Goal: Task Accomplishment & Management: Manage account settings

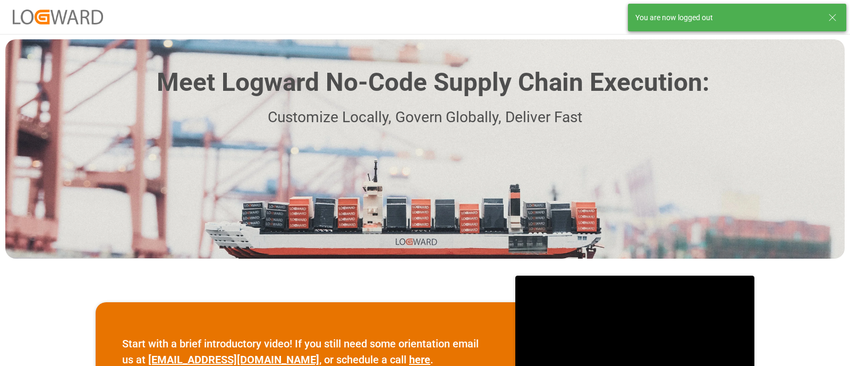
click at [834, 15] on line at bounding box center [832, 17] width 6 height 6
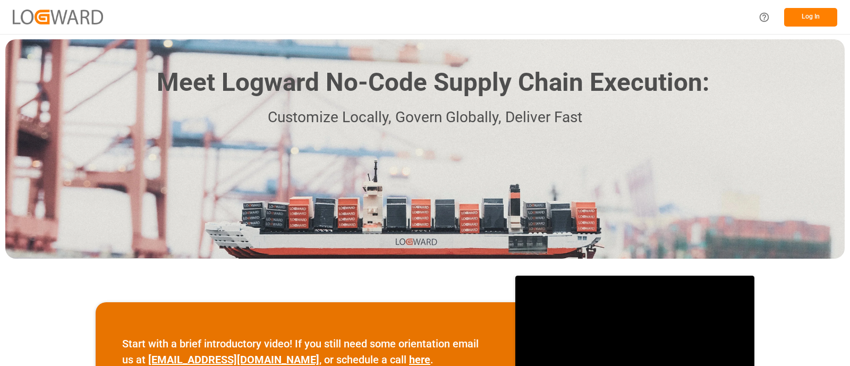
click at [820, 20] on button "Log In" at bounding box center [810, 17] width 53 height 19
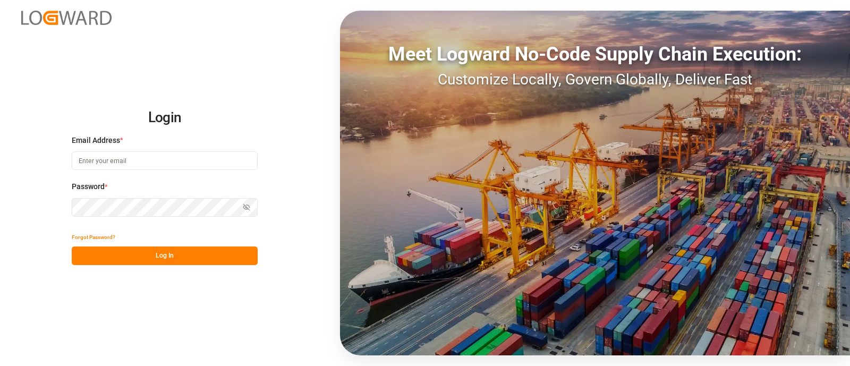
click at [181, 158] on input at bounding box center [165, 160] width 186 height 19
type input "elsie.sanchez@leschaco.com"
click at [205, 250] on button "Log In" at bounding box center [165, 255] width 186 height 19
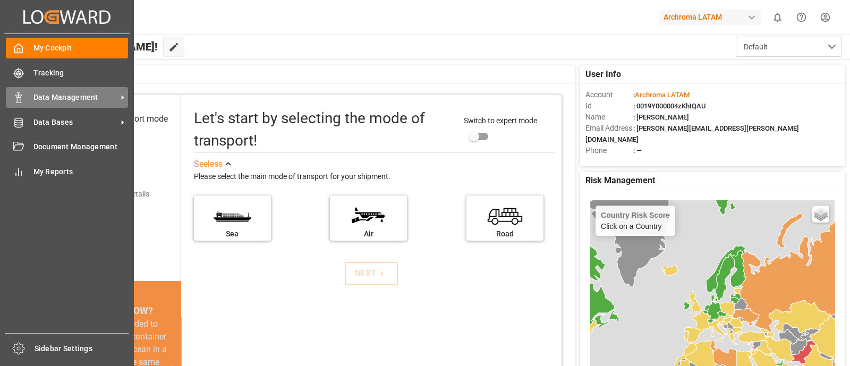
click at [79, 101] on span "Data Management" at bounding box center [75, 97] width 84 height 11
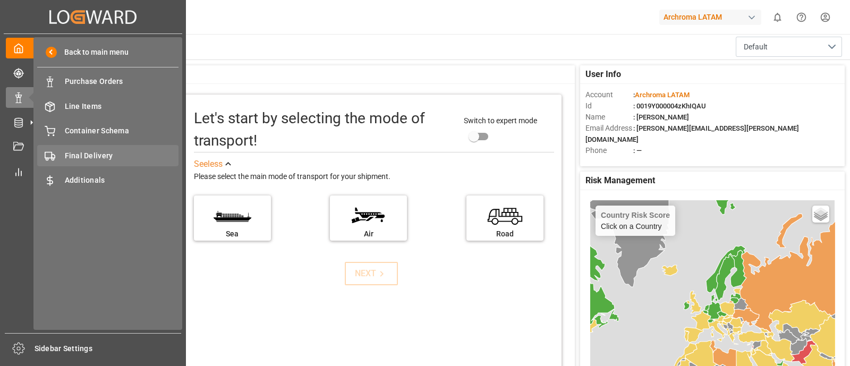
click at [124, 156] on span "Final Delivery" at bounding box center [122, 155] width 114 height 11
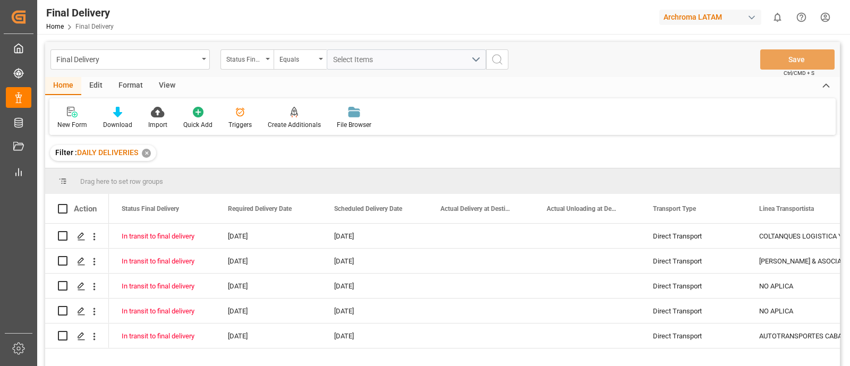
click at [146, 155] on div "✕" at bounding box center [146, 153] width 9 height 9
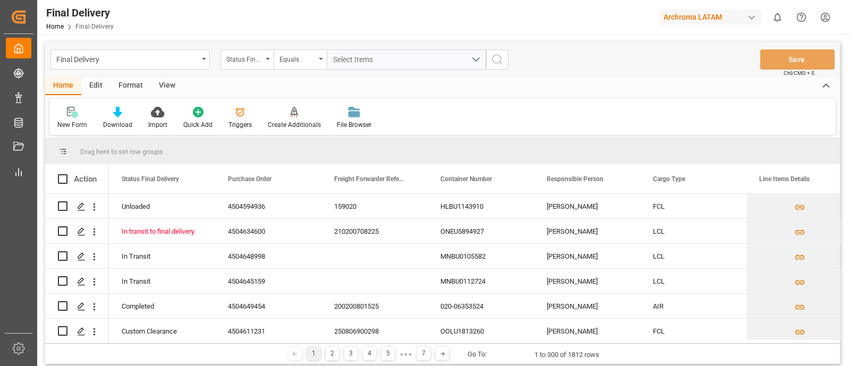
click at [235, 117] on icon at bounding box center [240, 112] width 11 height 11
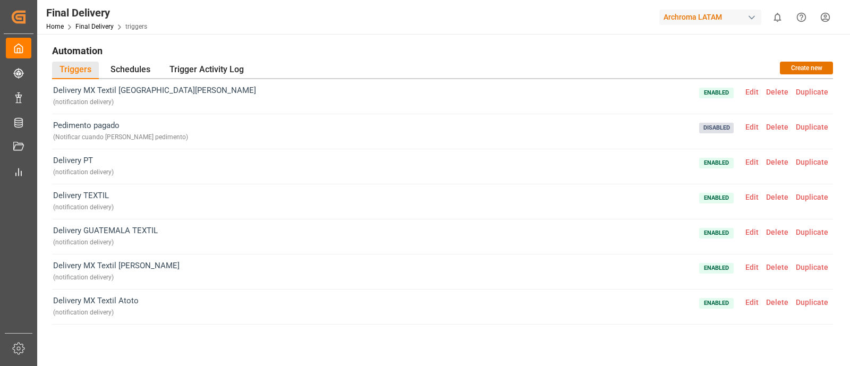
click at [746, 233] on span "Edit" at bounding box center [751, 232] width 21 height 8
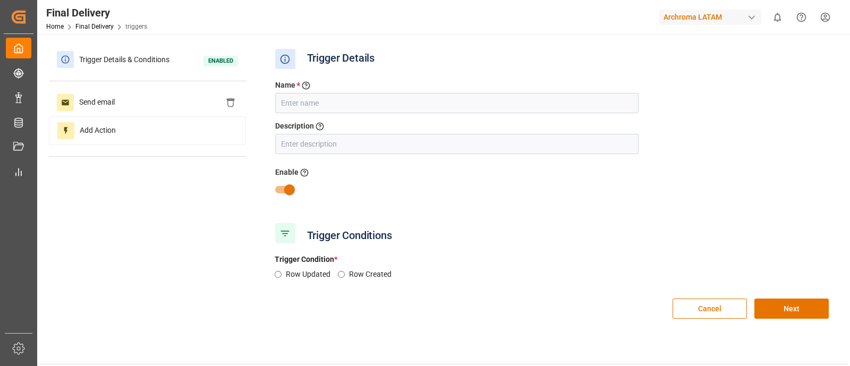
type input "Delivery GUATEMALA TEXTIL"
type input "notification delivery"
radio input "true"
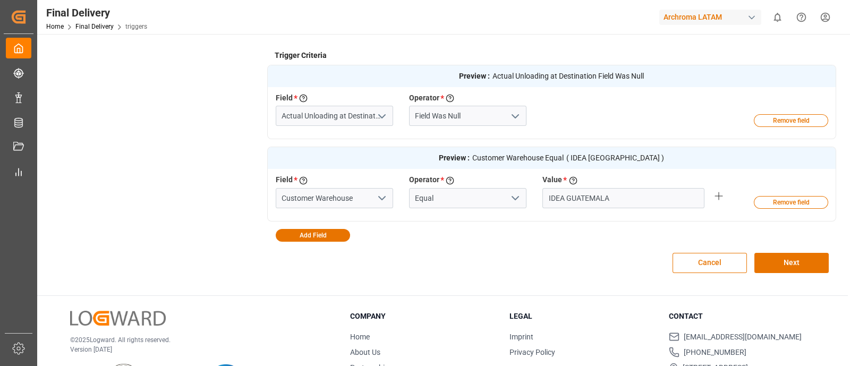
scroll to position [308, 0]
click at [308, 235] on button "Add Field" at bounding box center [313, 234] width 74 height 13
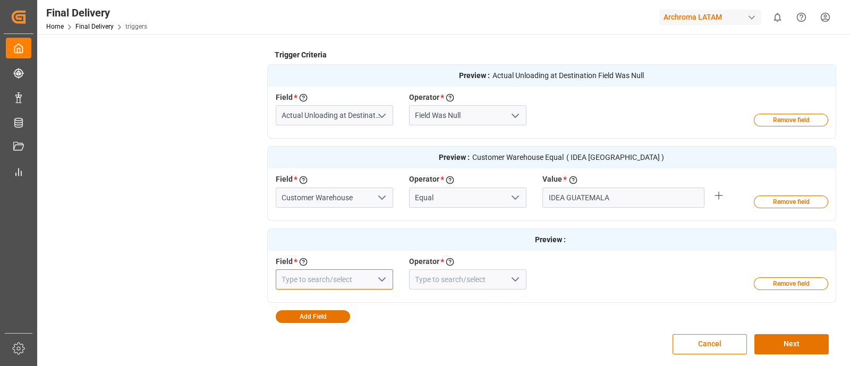
click at [327, 274] on input at bounding box center [334, 279] width 117 height 20
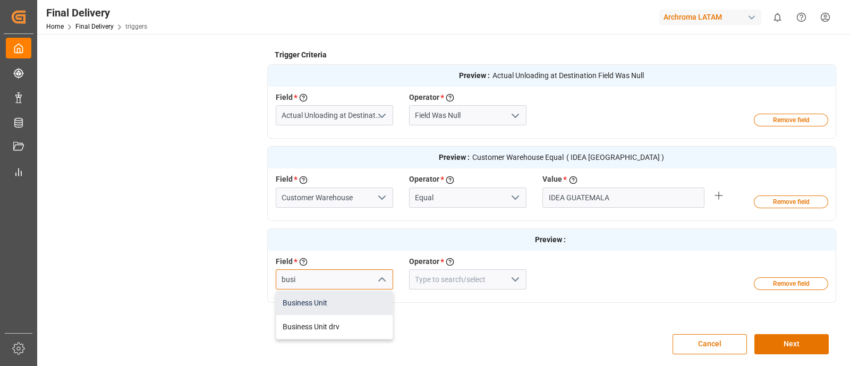
click at [332, 305] on div "Business Unit" at bounding box center [334, 303] width 116 height 24
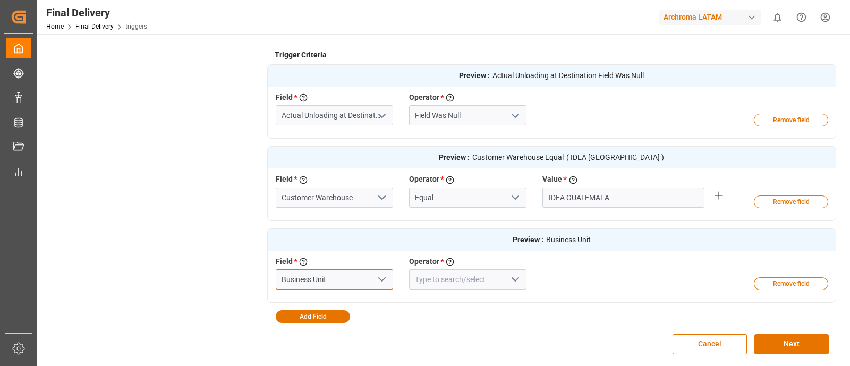
type input "Business Unit"
click at [476, 276] on input at bounding box center [467, 279] width 117 height 20
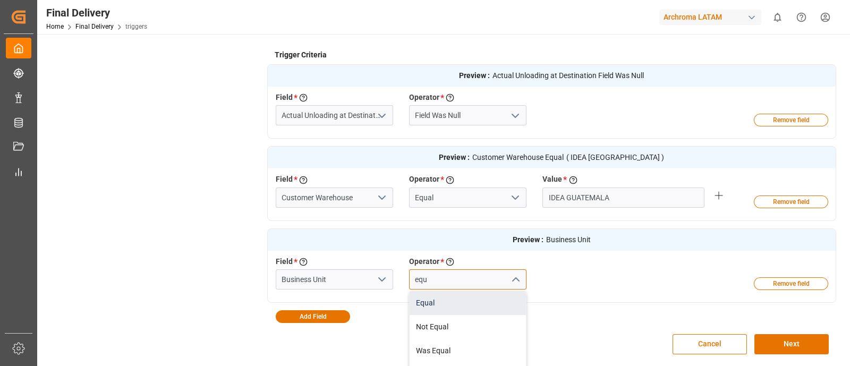
click at [450, 297] on div "Equal" at bounding box center [467, 303] width 116 height 24
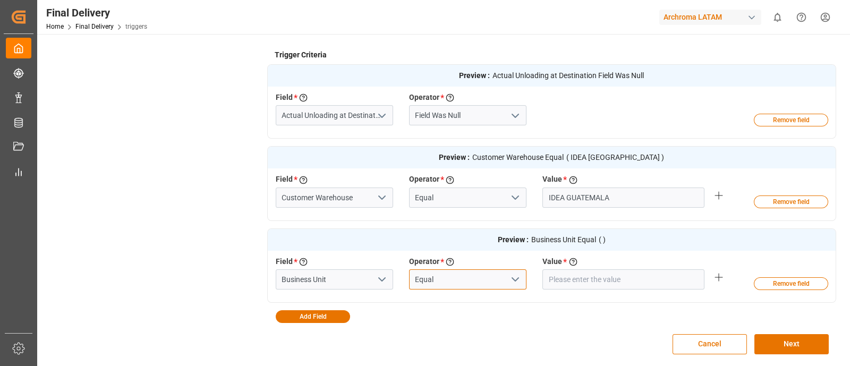
type input "Equal"
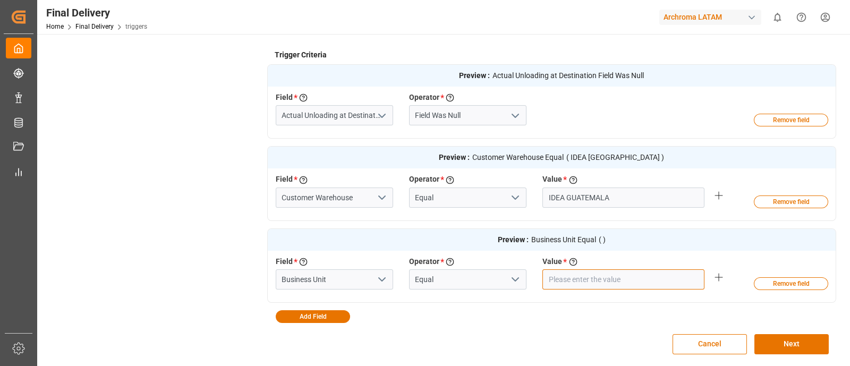
click at [570, 208] on input "text" at bounding box center [623, 197] width 162 height 20
type input "TEXTIL"
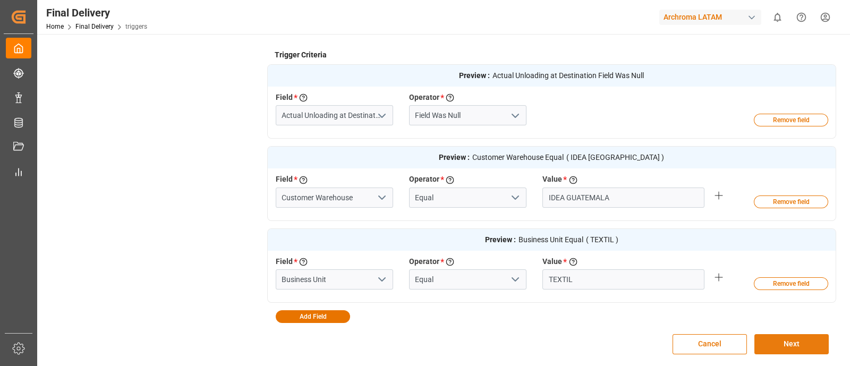
click at [776, 341] on button "Next" at bounding box center [791, 344] width 74 height 20
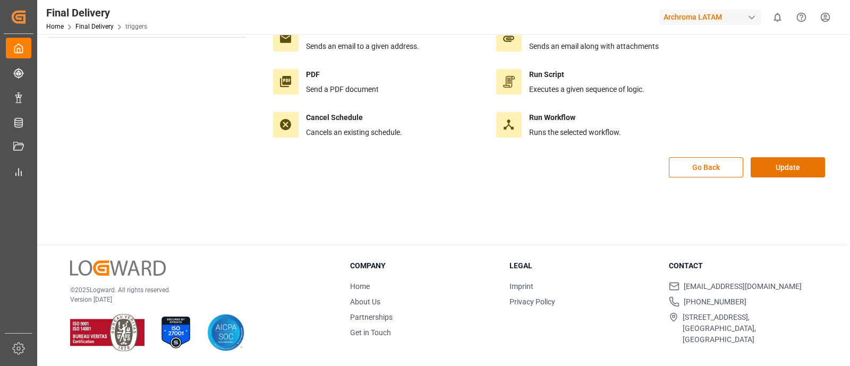
scroll to position [118, 0]
click at [768, 164] on button "Update" at bounding box center [787, 168] width 74 height 20
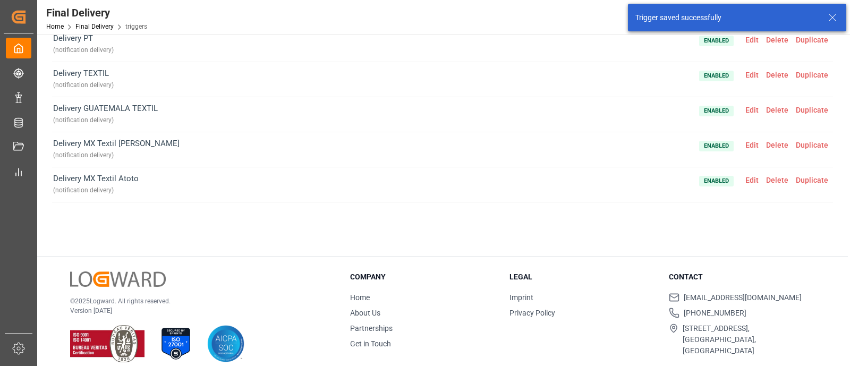
click at [743, 144] on span "Edit" at bounding box center [751, 145] width 21 height 8
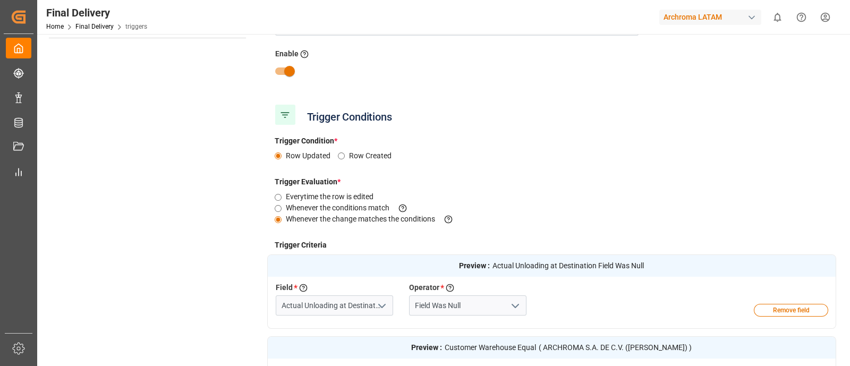
scroll to position [357, 0]
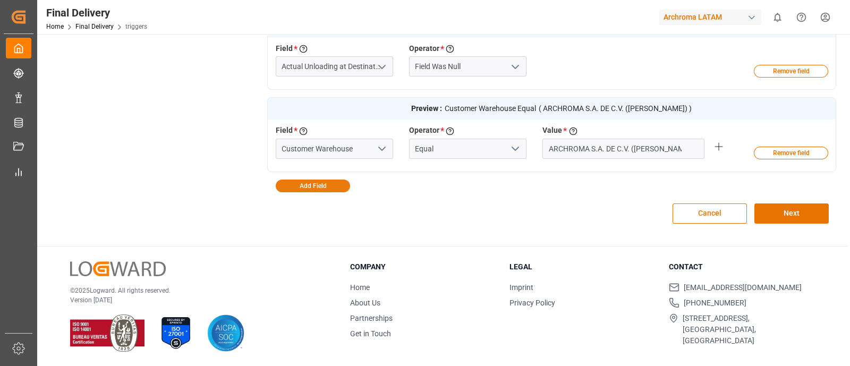
click at [329, 182] on button "Add Field" at bounding box center [313, 185] width 74 height 13
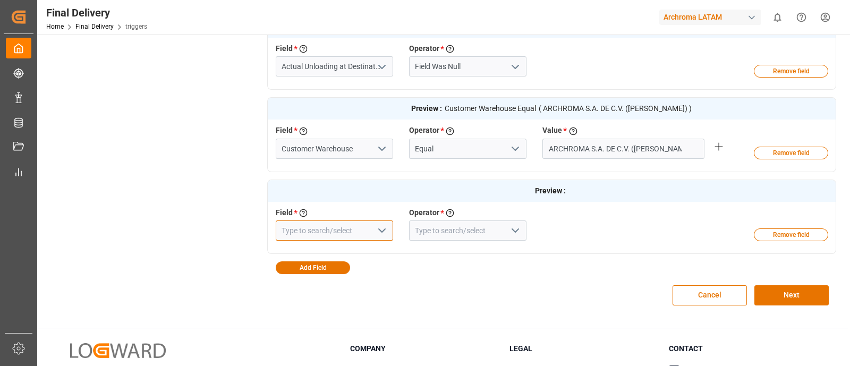
click at [353, 233] on input at bounding box center [334, 230] width 117 height 20
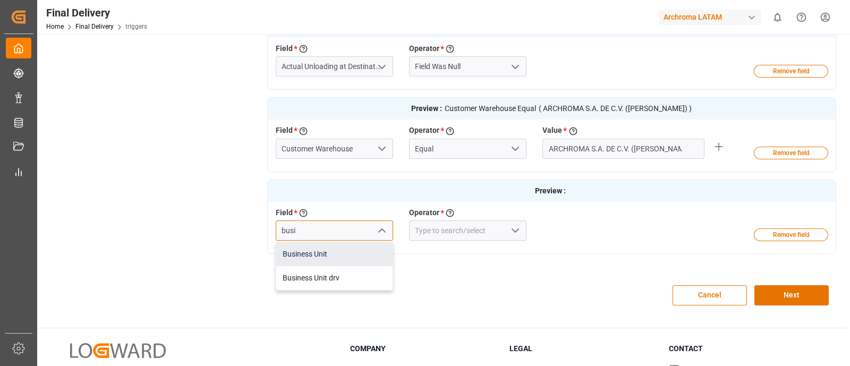
click at [328, 255] on div "Business Unit" at bounding box center [334, 254] width 116 height 24
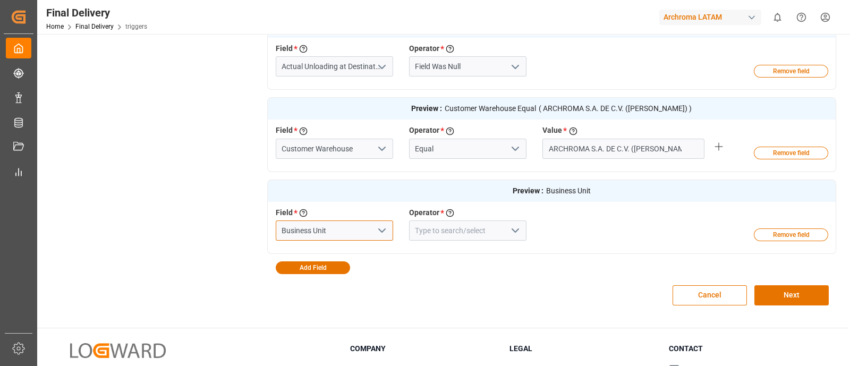
type input "Business Unit"
click at [458, 229] on input at bounding box center [467, 230] width 117 height 20
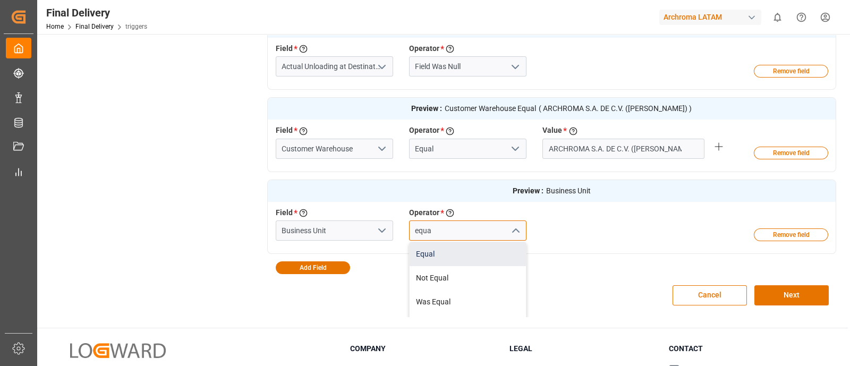
click at [449, 250] on div "Equal" at bounding box center [467, 254] width 116 height 24
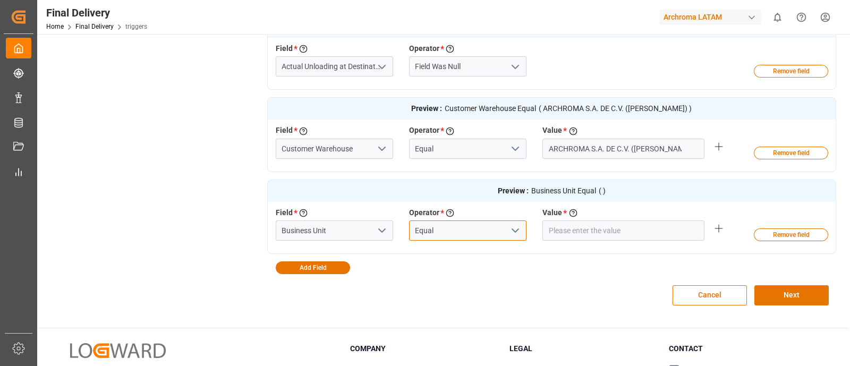
type input "Equal"
click at [565, 159] on input "text" at bounding box center [623, 149] width 162 height 20
type input "TEXTIL"
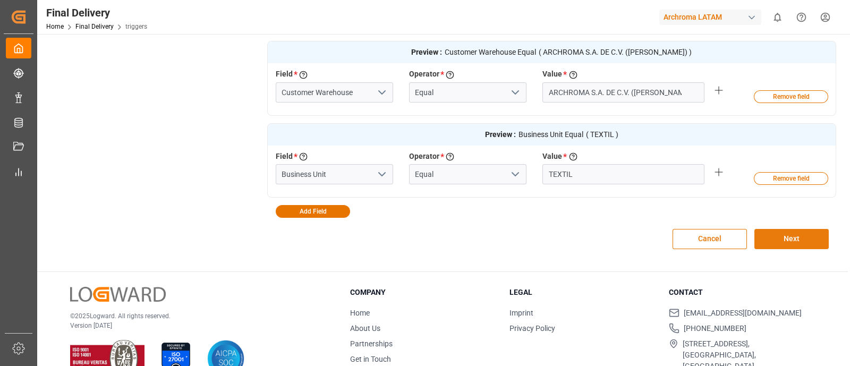
click at [778, 238] on button "Next" at bounding box center [791, 239] width 74 height 20
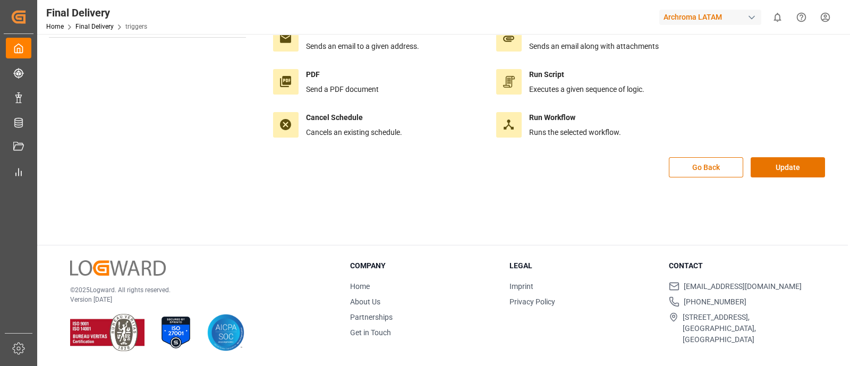
scroll to position [118, 0]
click at [775, 169] on button "Update" at bounding box center [787, 168] width 74 height 20
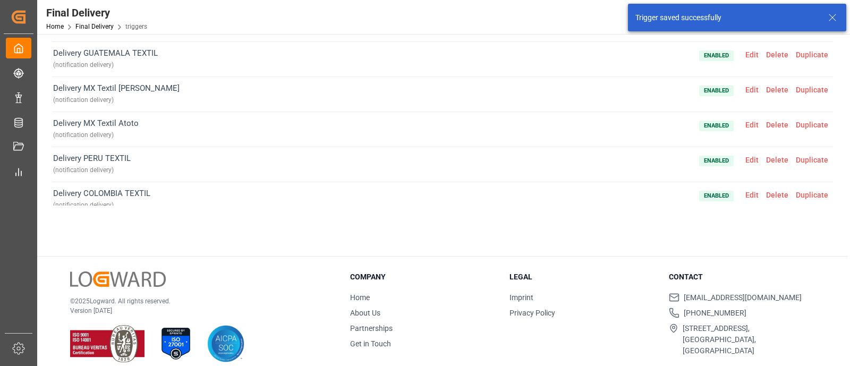
scroll to position [66, 0]
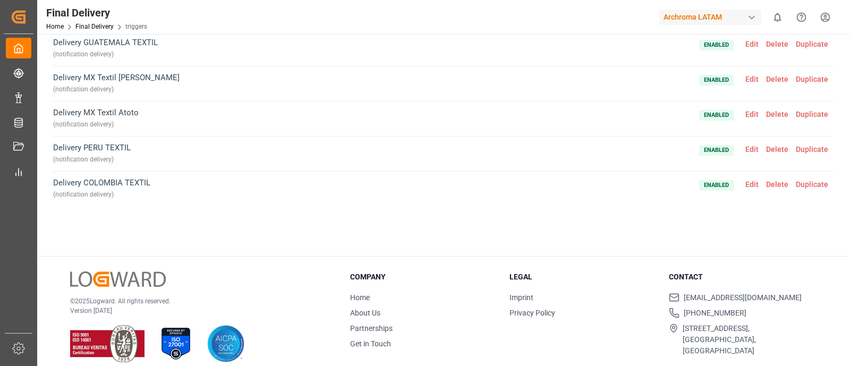
click at [744, 112] on span "Edit" at bounding box center [751, 114] width 21 height 8
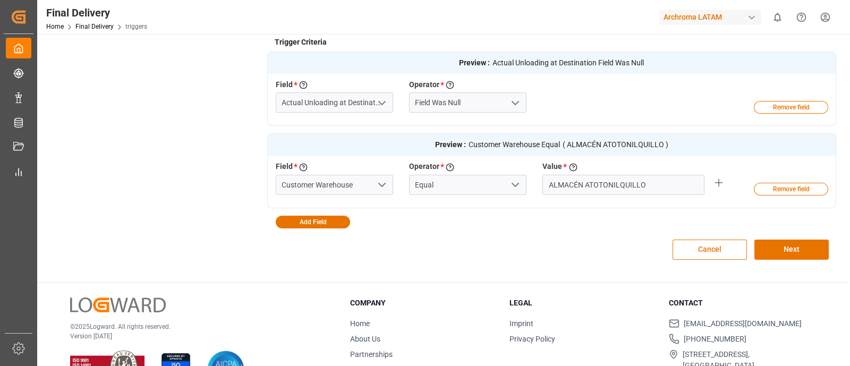
scroll to position [327, 0]
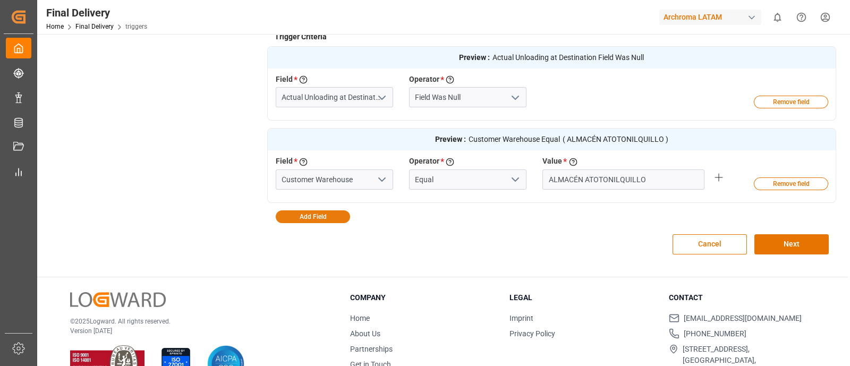
click at [329, 218] on button "Add Field" at bounding box center [313, 216] width 74 height 13
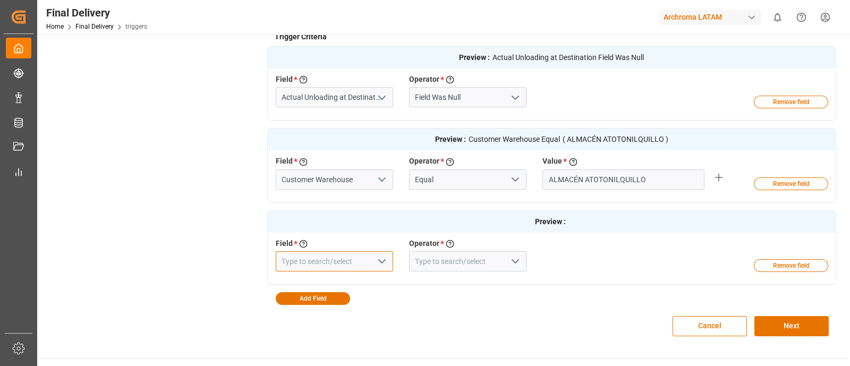
click at [350, 257] on input at bounding box center [334, 261] width 117 height 20
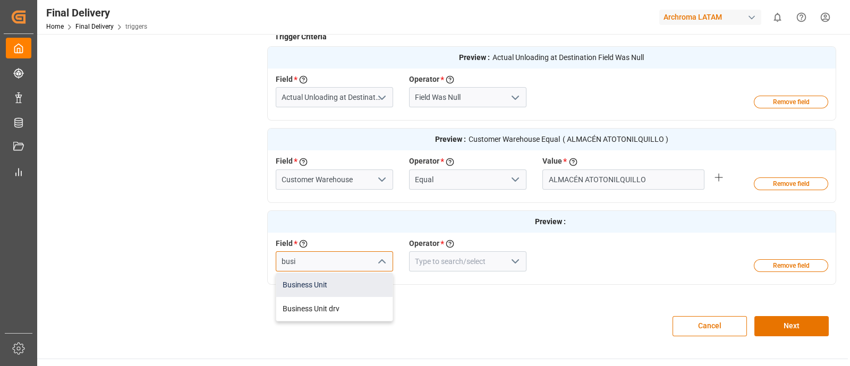
click at [344, 273] on div "Business Unit" at bounding box center [334, 285] width 116 height 24
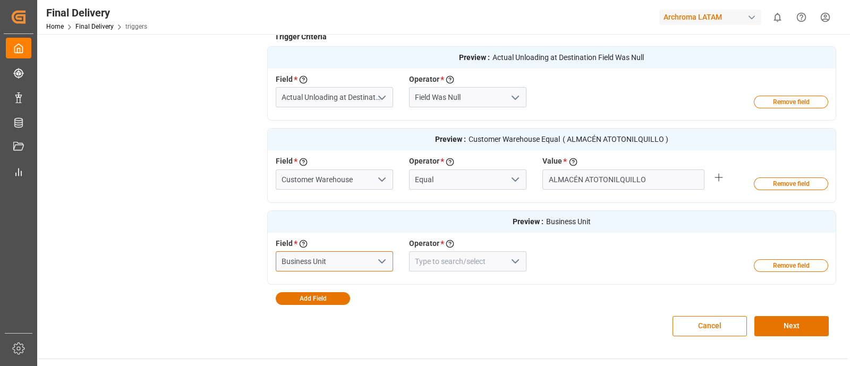
type input "Business Unit"
click at [344, 273] on div "Field * Select a field to create a criteria Business Unit Operator * Choose an …" at bounding box center [535, 257] width 534 height 39
click at [440, 262] on input at bounding box center [467, 261] width 117 height 20
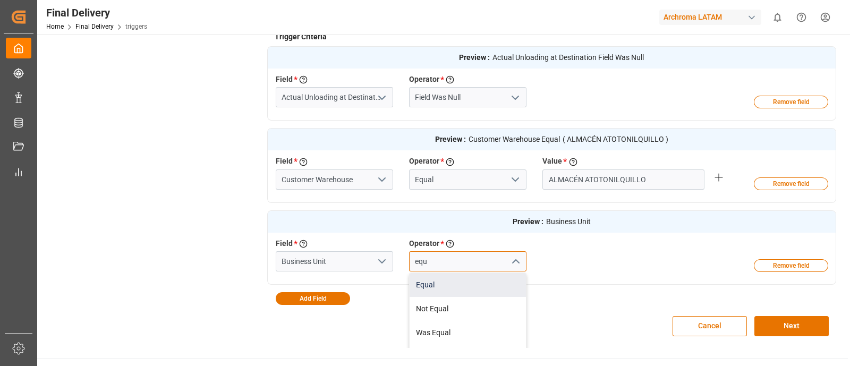
click at [448, 282] on div "Equal" at bounding box center [467, 285] width 116 height 24
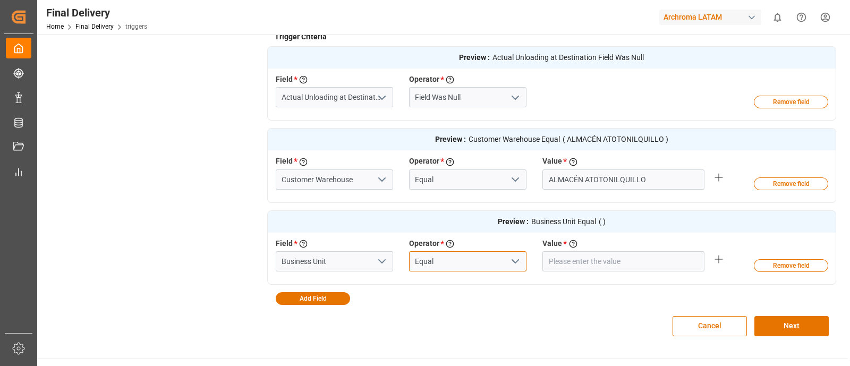
type input "Equal"
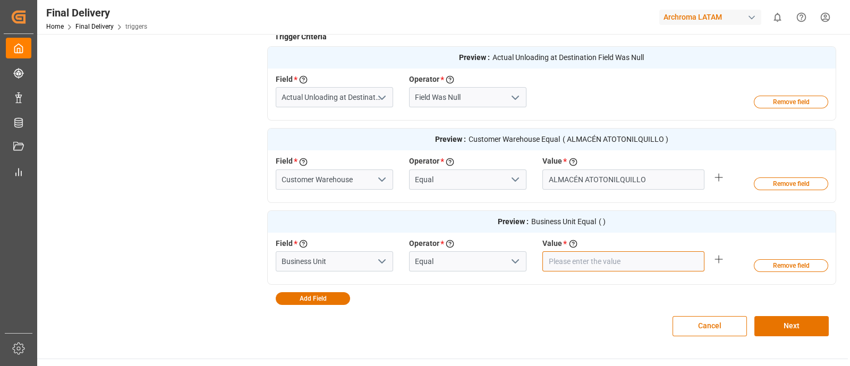
click at [579, 190] on input "text" at bounding box center [623, 179] width 162 height 20
type input "TEXTIL"
click at [786, 314] on div "Cancel Next" at bounding box center [551, 326] width 569 height 42
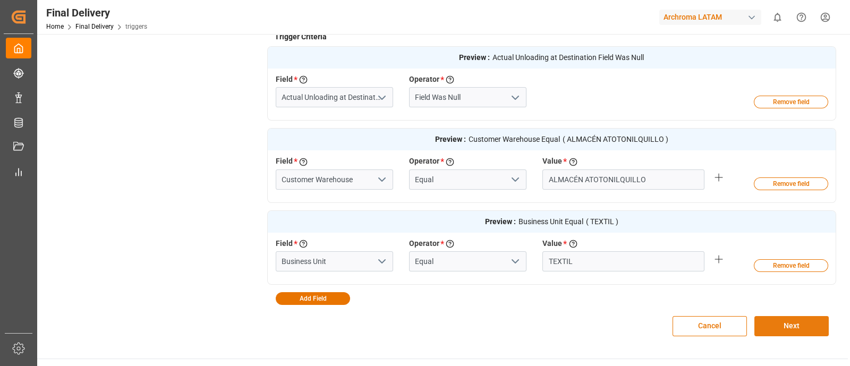
click at [791, 329] on button "Next" at bounding box center [791, 326] width 74 height 20
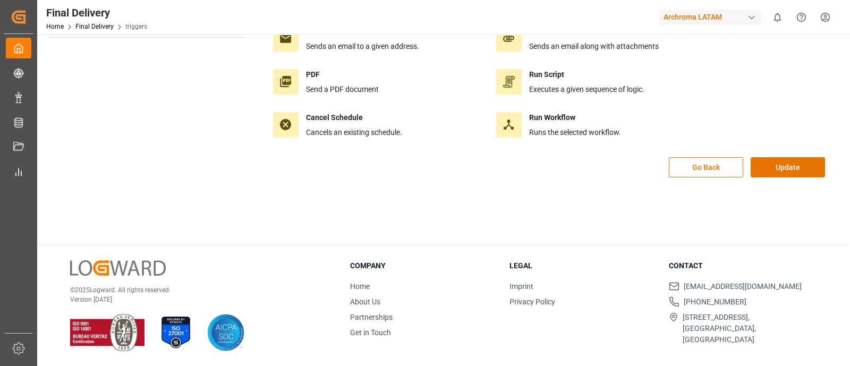
scroll to position [118, 0]
click at [776, 155] on div "Send web request Send request to a given url. Send file (SFTP) Send files over …" at bounding box center [551, 56] width 569 height 204
click at [783, 170] on button "Update" at bounding box center [787, 168] width 74 height 20
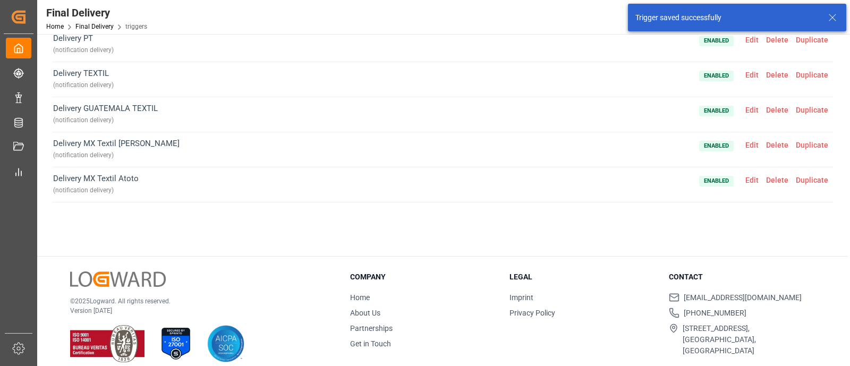
scroll to position [66, 0]
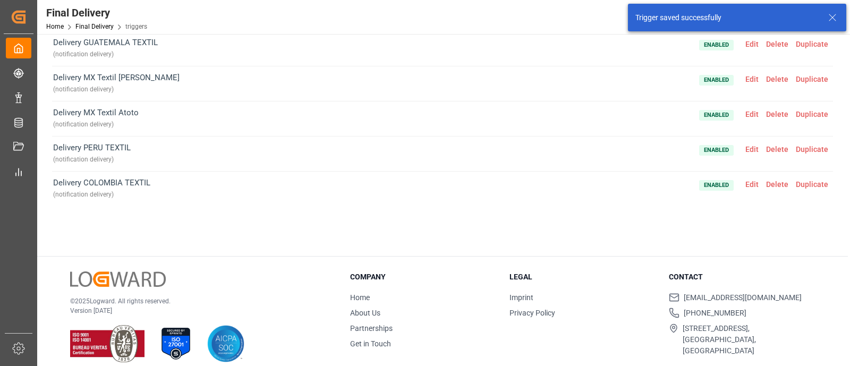
click at [747, 147] on span "Edit" at bounding box center [751, 149] width 21 height 8
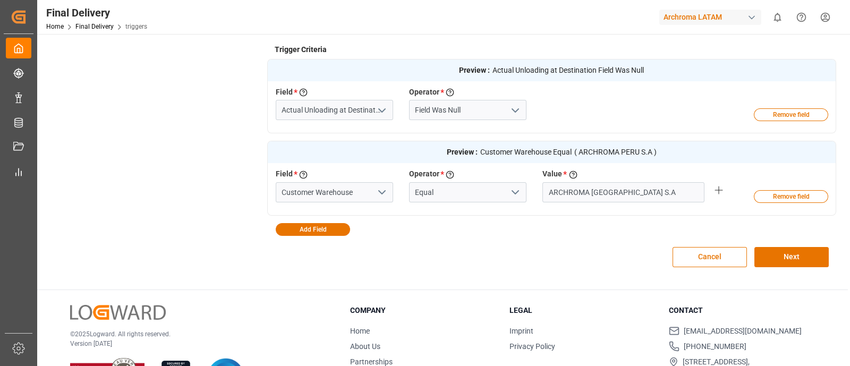
scroll to position [316, 0]
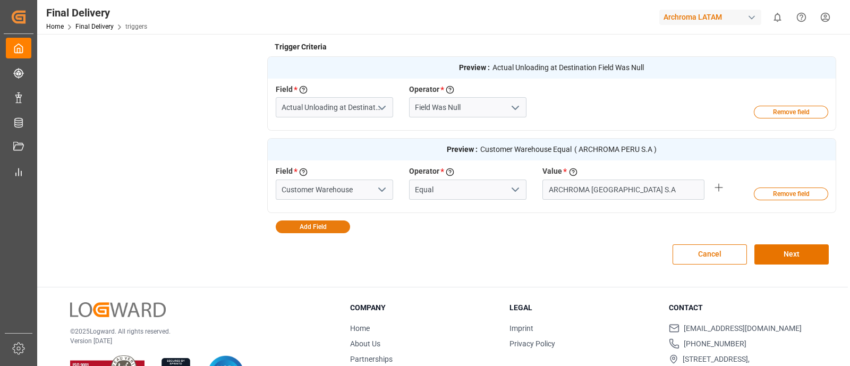
click at [336, 226] on button "Add Field" at bounding box center [313, 226] width 74 height 13
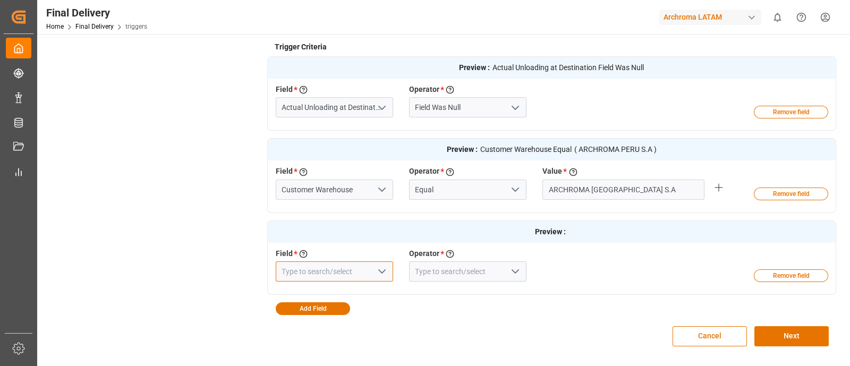
click at [352, 273] on input at bounding box center [334, 271] width 117 height 20
type input "Business Unit"
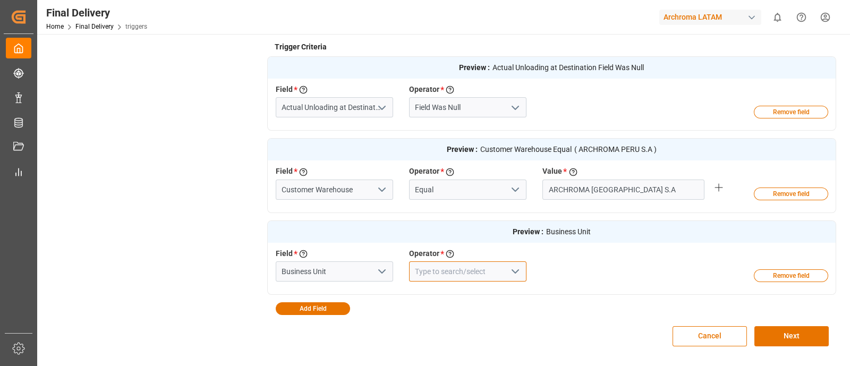
click at [456, 271] on input at bounding box center [467, 271] width 117 height 20
type input "Equal"
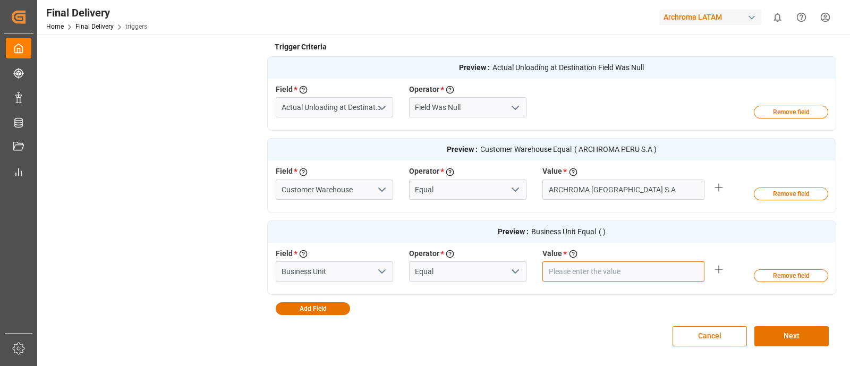
click at [564, 200] on input "text" at bounding box center [623, 189] width 162 height 20
type input "TEXTIL"
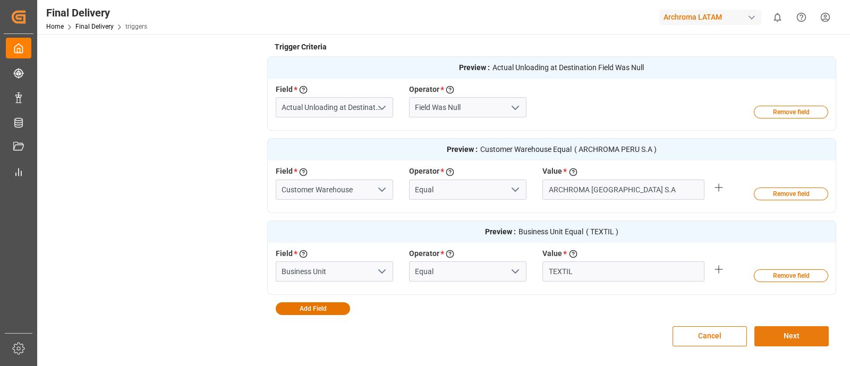
click at [778, 330] on button "Next" at bounding box center [791, 336] width 74 height 20
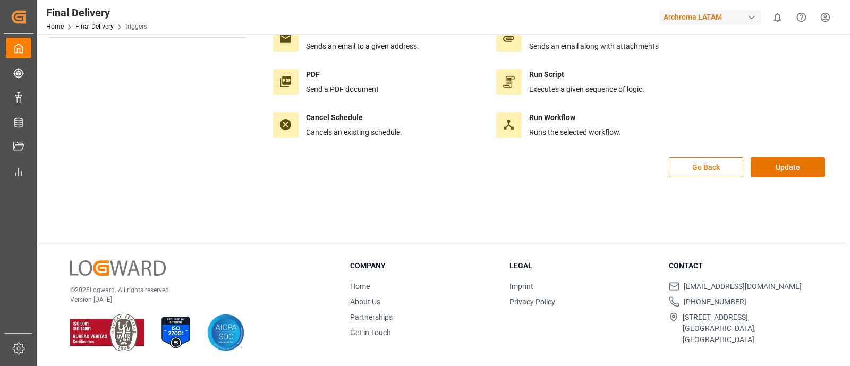
scroll to position [118, 0]
click at [773, 168] on button "Update" at bounding box center [787, 168] width 74 height 20
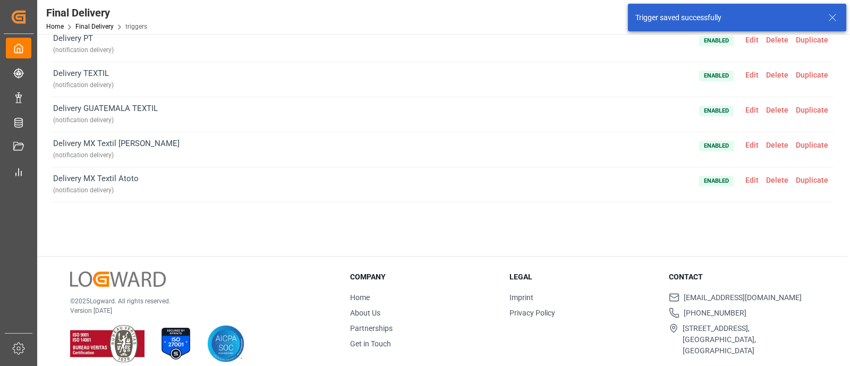
scroll to position [66, 0]
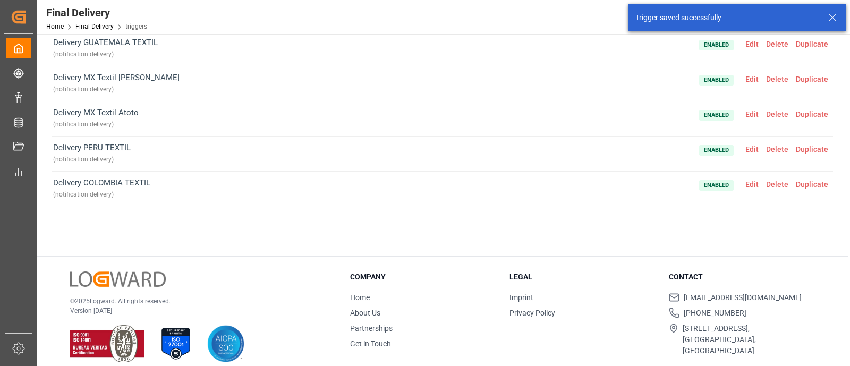
click at [752, 186] on span "Edit" at bounding box center [751, 184] width 21 height 8
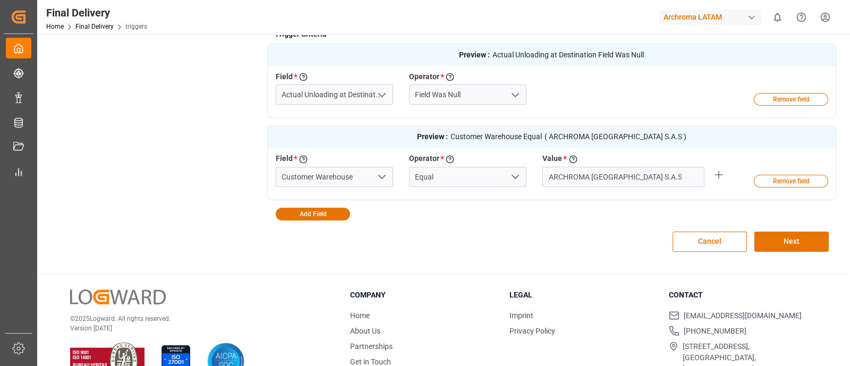
scroll to position [344, 0]
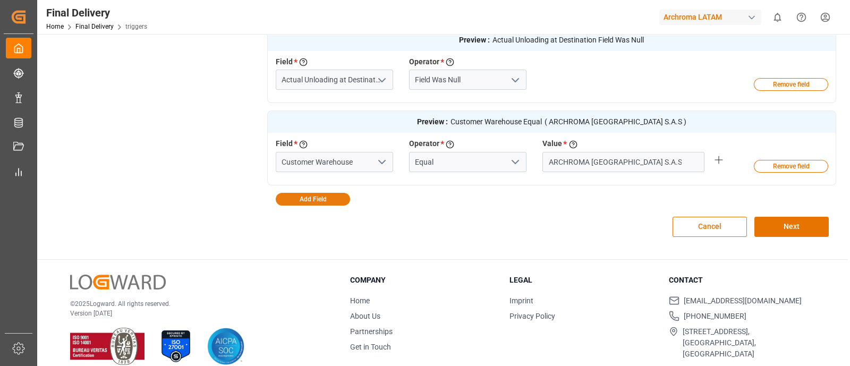
click at [329, 195] on button "Add Field" at bounding box center [313, 199] width 74 height 13
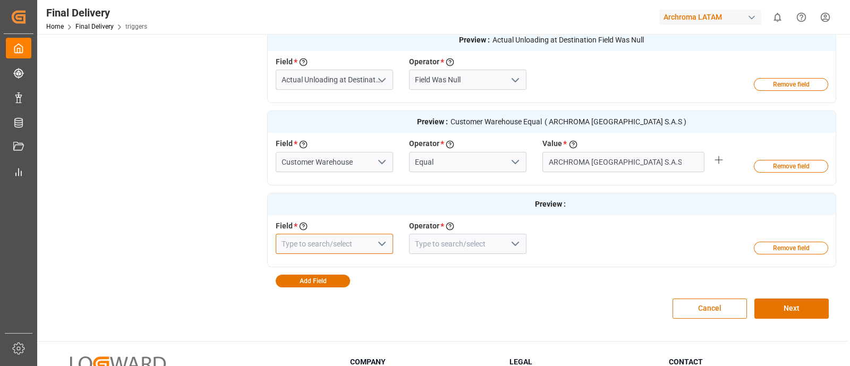
click at [347, 241] on input at bounding box center [334, 244] width 117 height 20
type input "Business Unit"
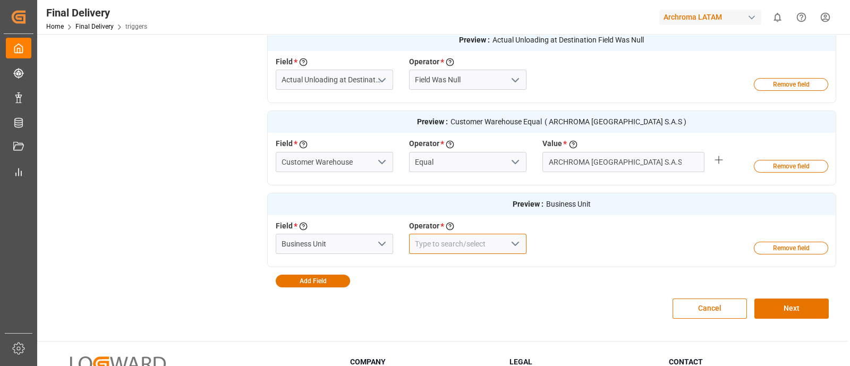
click at [429, 247] on input at bounding box center [467, 244] width 117 height 20
type input "Equal"
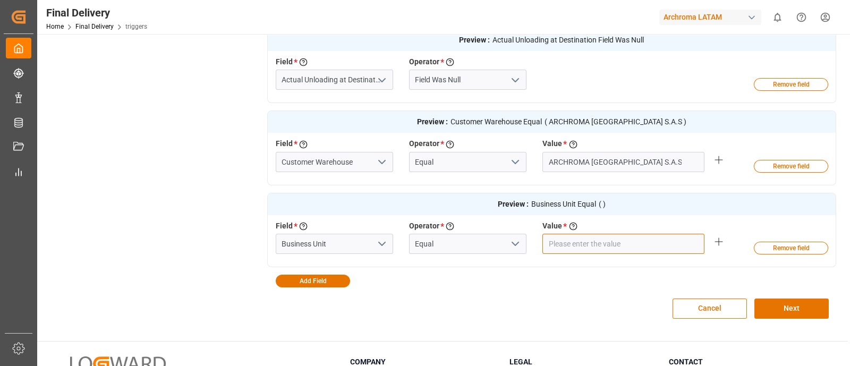
click at [554, 172] on input "text" at bounding box center [623, 162] width 162 height 20
type input "TEXTIL"
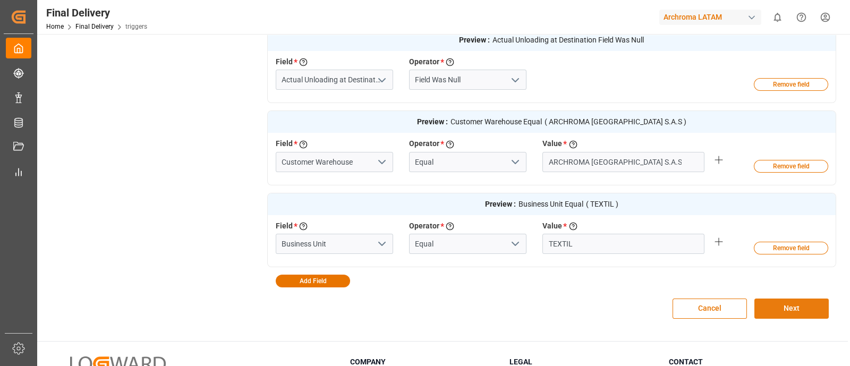
click at [791, 310] on button "Next" at bounding box center [791, 308] width 74 height 20
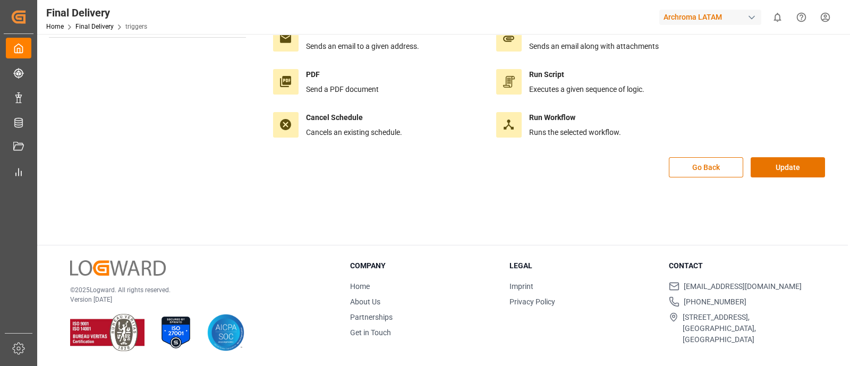
scroll to position [118, 0]
click at [778, 171] on button "Update" at bounding box center [787, 168] width 74 height 20
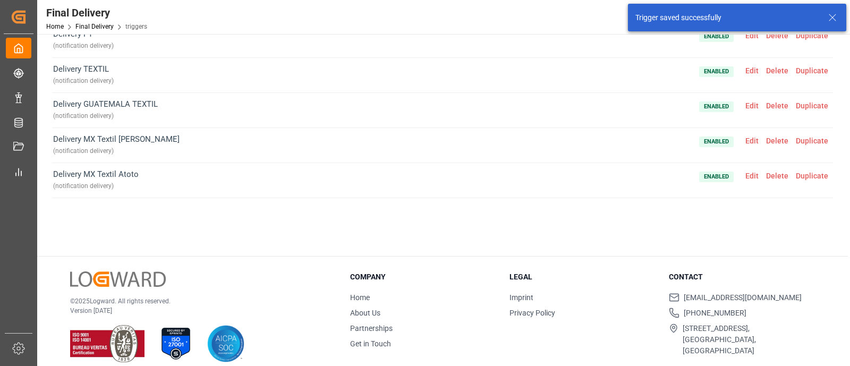
scroll to position [66, 0]
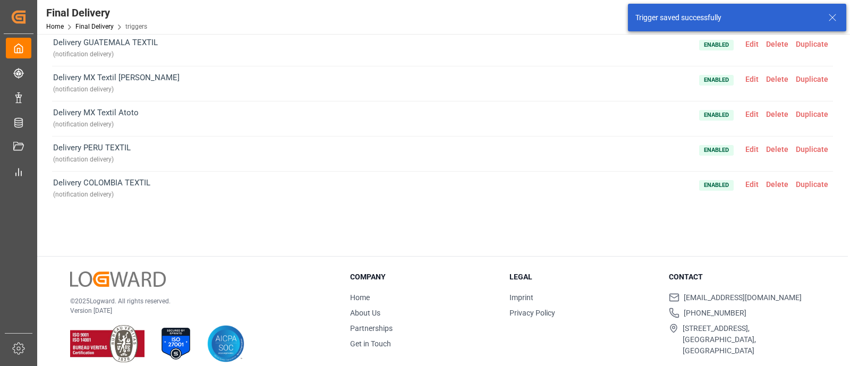
click at [744, 182] on span "Edit" at bounding box center [751, 184] width 21 height 8
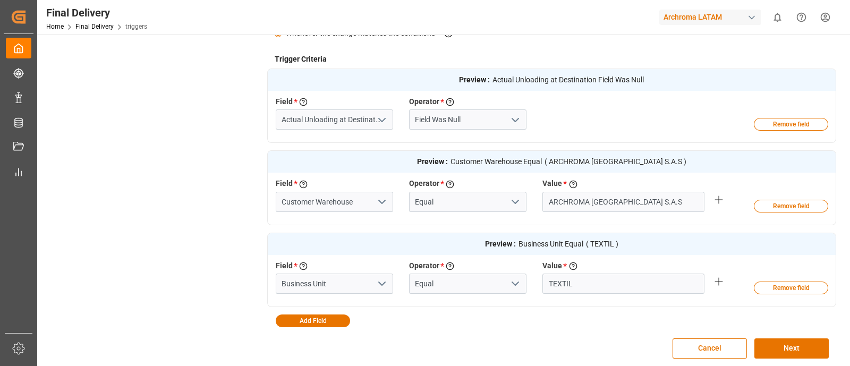
scroll to position [439, 0]
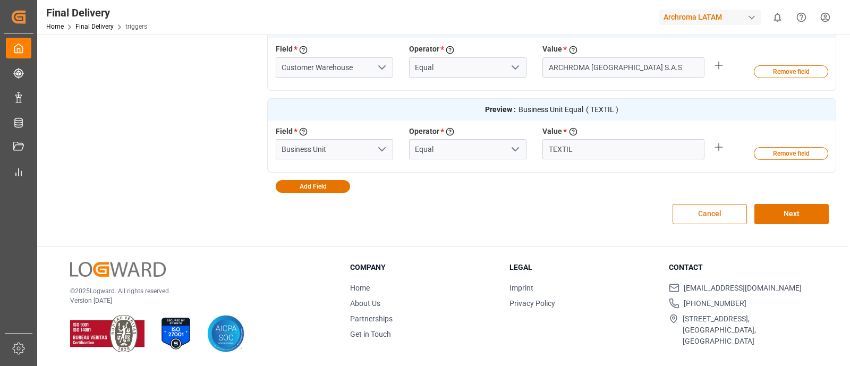
click at [735, 214] on button "Cancel" at bounding box center [709, 214] width 74 height 20
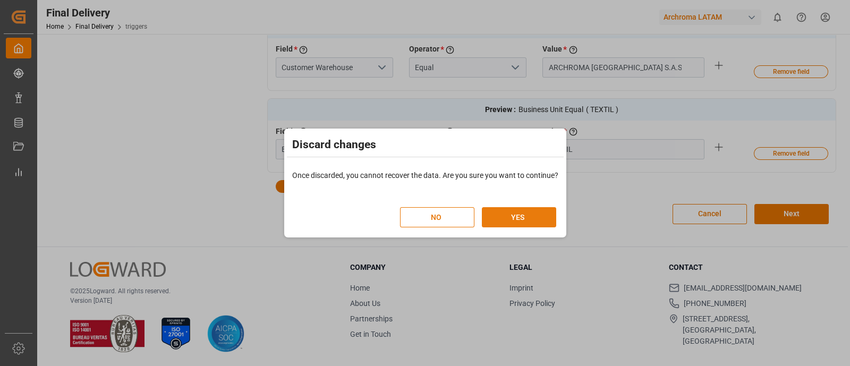
click at [544, 213] on button "YES" at bounding box center [519, 217] width 74 height 20
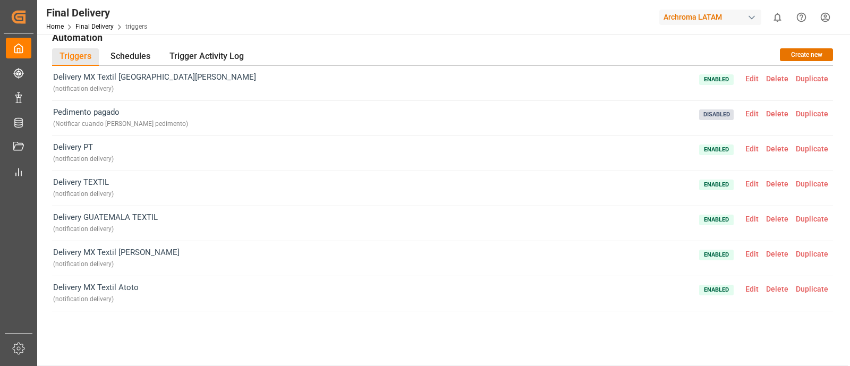
scroll to position [0, 0]
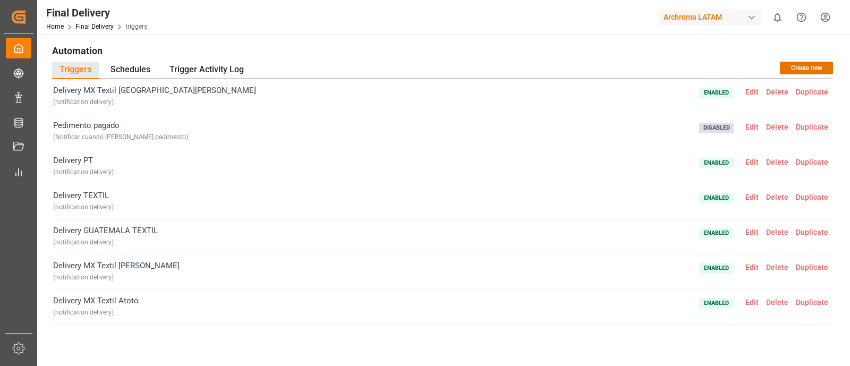
click at [743, 197] on span "Edit" at bounding box center [751, 197] width 21 height 8
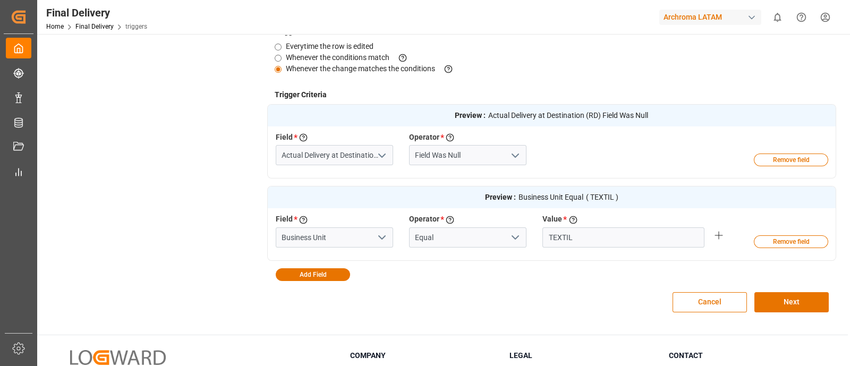
scroll to position [269, 0]
click at [790, 305] on button "Next" at bounding box center [791, 302] width 74 height 20
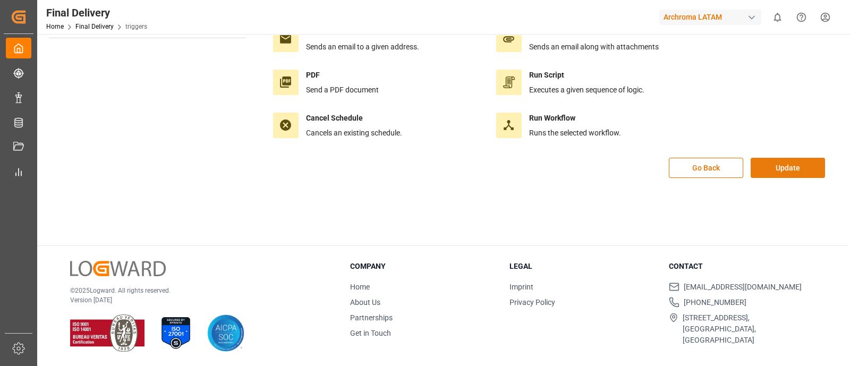
click at [779, 166] on button "Update" at bounding box center [787, 168] width 74 height 20
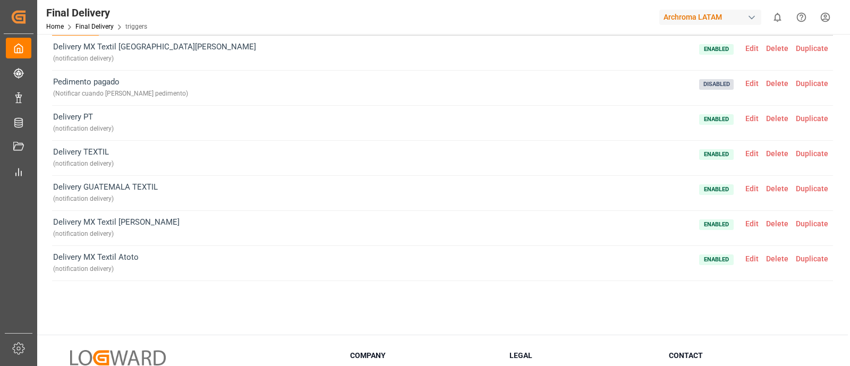
scroll to position [66, 0]
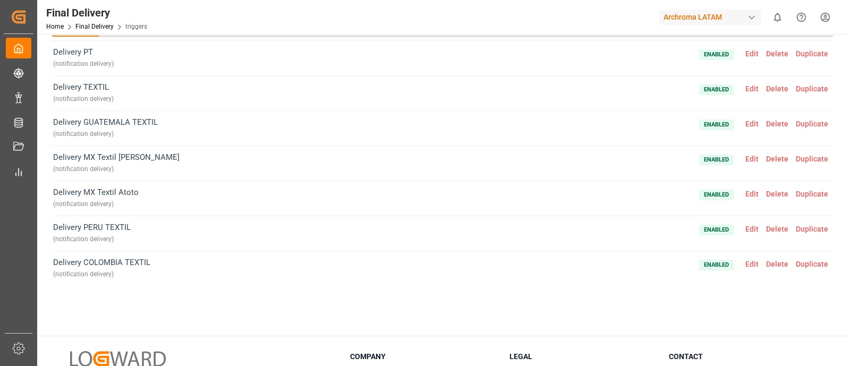
click at [779, 166] on span "Enabled Edit Delete Duplicate" at bounding box center [765, 163] width 133 height 24
click at [743, 122] on span "Edit" at bounding box center [751, 124] width 21 height 8
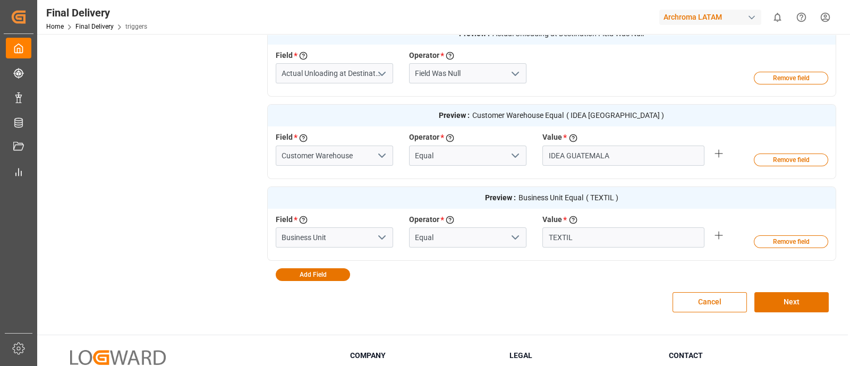
scroll to position [350, 0]
click at [698, 155] on input "IDEA GUATEMALA" at bounding box center [623, 155] width 162 height 20
drag, startPoint x: 657, startPoint y: 154, endPoint x: 547, endPoint y: 160, distance: 110.6
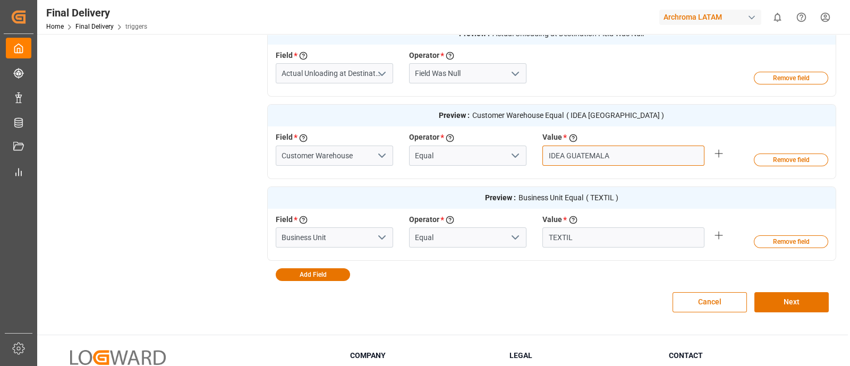
click at [547, 160] on input "IDEA GUATEMALA" at bounding box center [623, 155] width 162 height 20
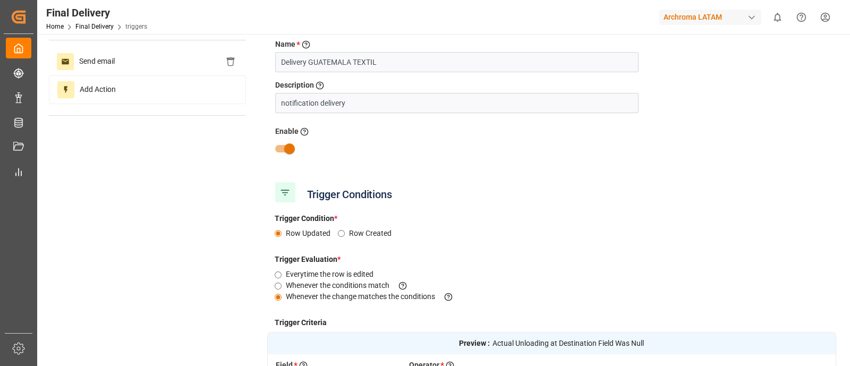
scroll to position [0, 0]
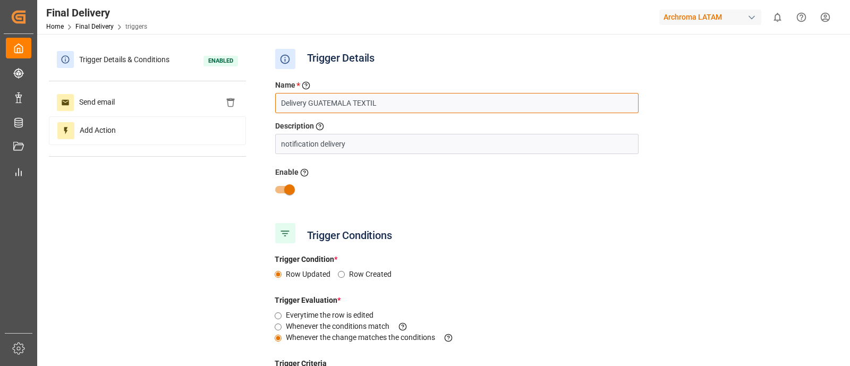
click at [428, 102] on input "Delivery GUATEMALA TEXTIL" at bounding box center [456, 103] width 363 height 20
drag, startPoint x: 351, startPoint y: 104, endPoint x: 309, endPoint y: 103, distance: 42.0
click at [309, 103] on input "Delivery GUATEMALA TEXTIL" at bounding box center [456, 103] width 363 height 20
click at [367, 98] on input "Delivery TEXTIL" at bounding box center [456, 103] width 363 height 20
paste input "IDEA GUATEMALA"
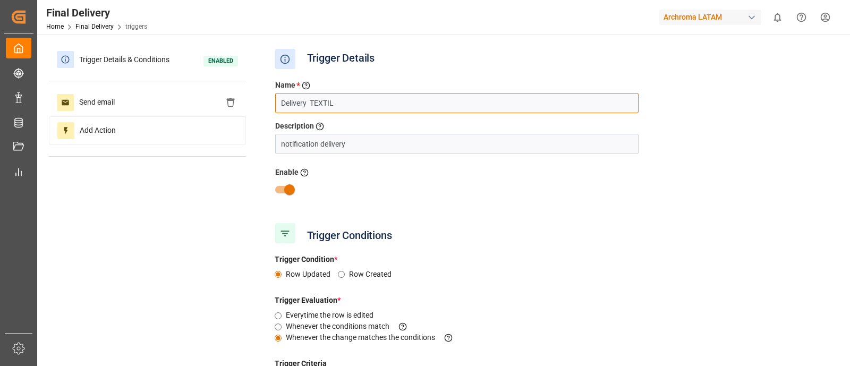
type input "Delivery TEXTIL IDEA GUATEMALA"
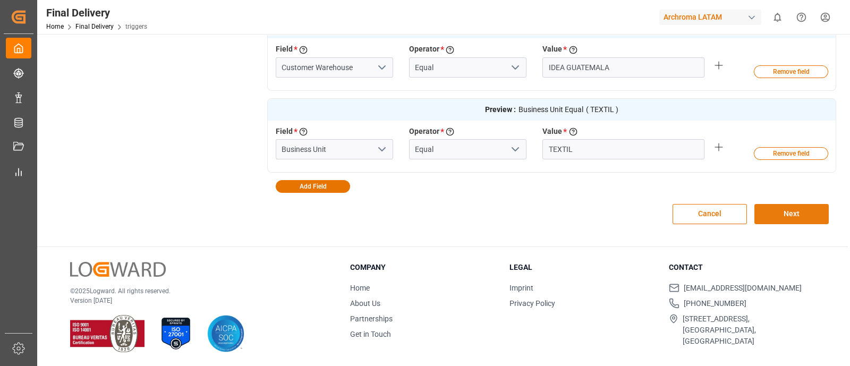
click at [781, 218] on button "Next" at bounding box center [791, 214] width 74 height 20
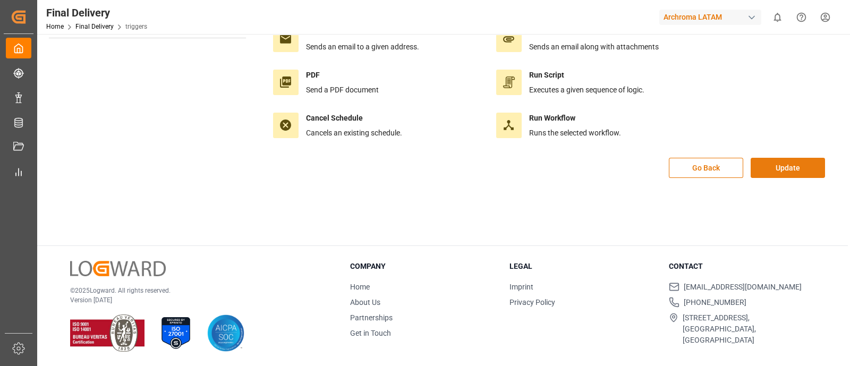
click at [775, 168] on button "Update" at bounding box center [787, 168] width 74 height 20
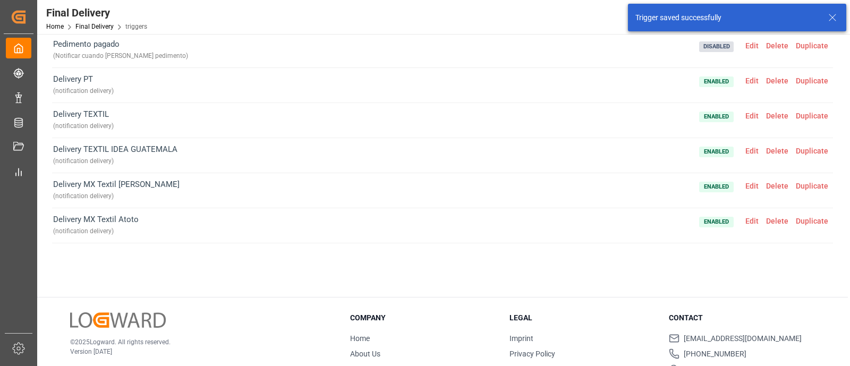
scroll to position [79, 0]
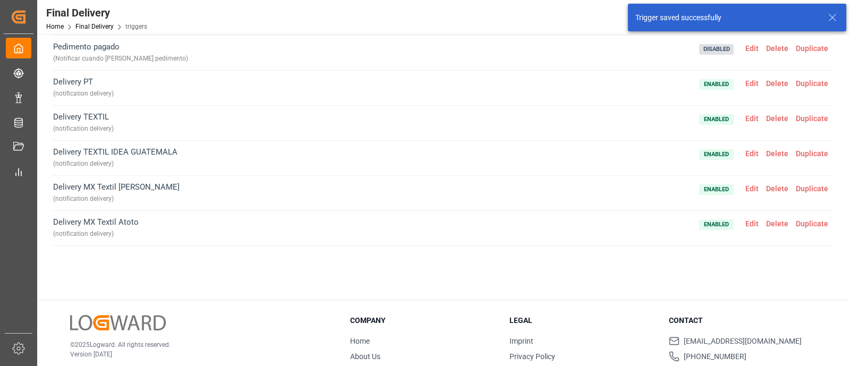
click at [803, 154] on span "Duplicate" at bounding box center [812, 153] width 40 height 8
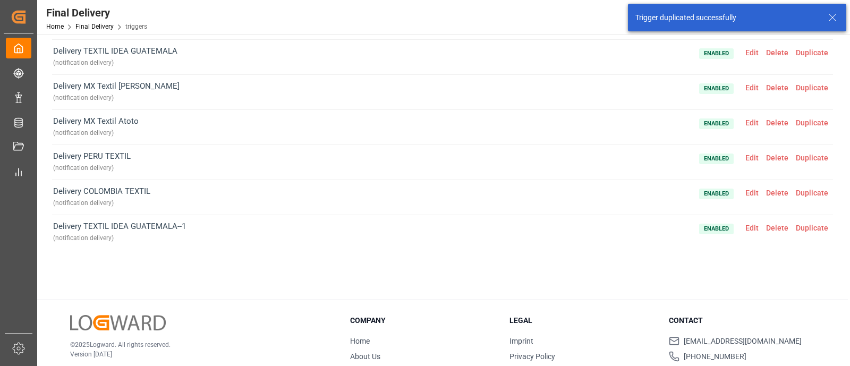
click at [745, 225] on span "Edit" at bounding box center [751, 228] width 21 height 8
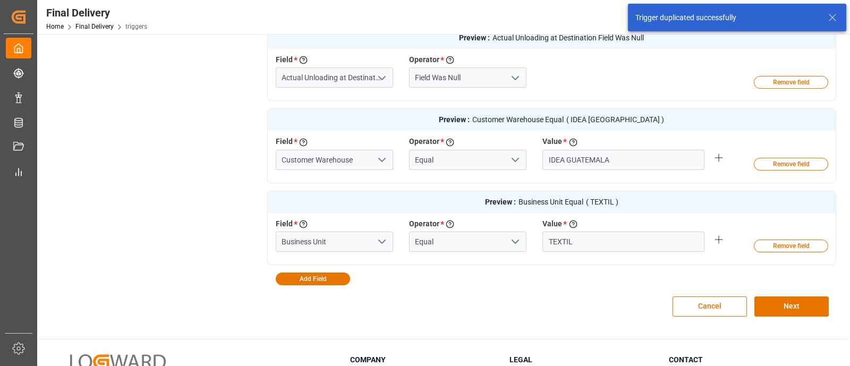
scroll to position [347, 0]
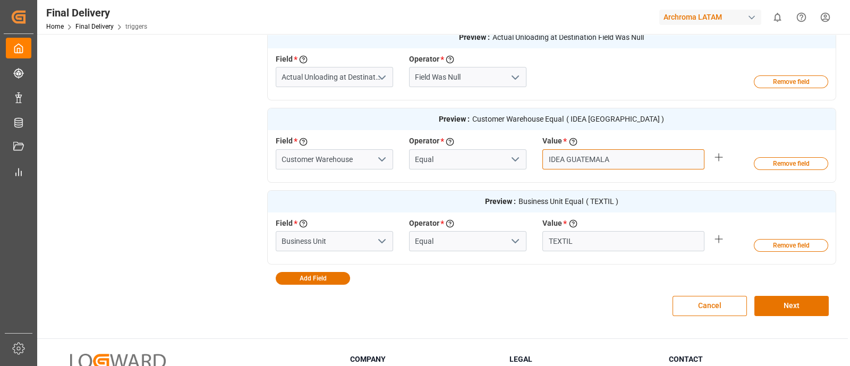
drag, startPoint x: 627, startPoint y: 159, endPoint x: 530, endPoint y: 165, distance: 96.3
click at [530, 165] on div "Field * Select a field to create a criteria Customer Warehouse Operator * Choos…" at bounding box center [535, 154] width 534 height 39
paste input "ARCHROMA PAPER GMBH Y COMPAÑIA, SOC."
type input "ARCHROMA PAPER GMBH Y COMPAÑIA, SOC."
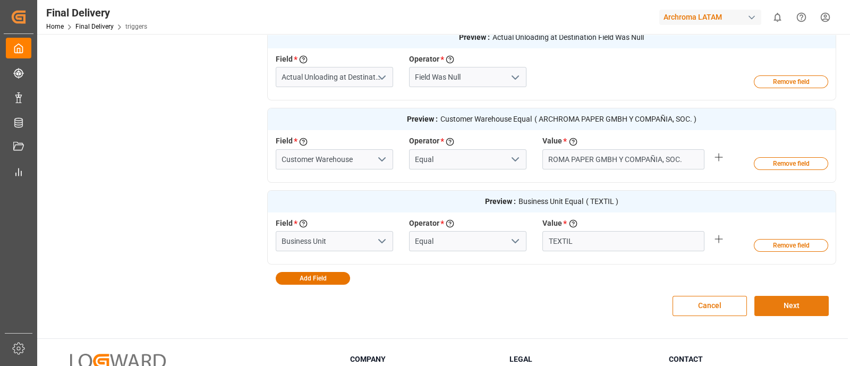
click at [786, 304] on button "Next" at bounding box center [791, 306] width 74 height 20
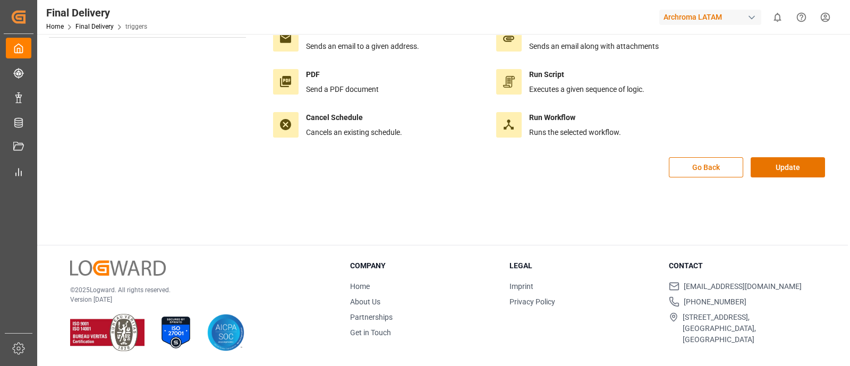
scroll to position [118, 0]
click at [765, 177] on div "Go Back Update" at bounding box center [551, 173] width 569 height 31
click at [762, 168] on button "Update" at bounding box center [787, 168] width 74 height 20
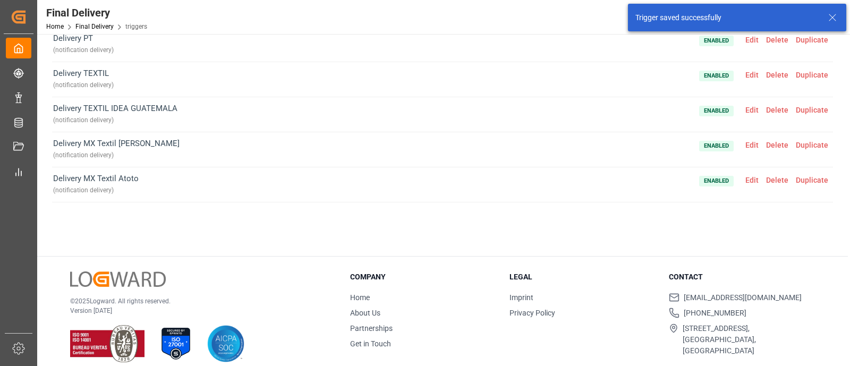
scroll to position [101, 0]
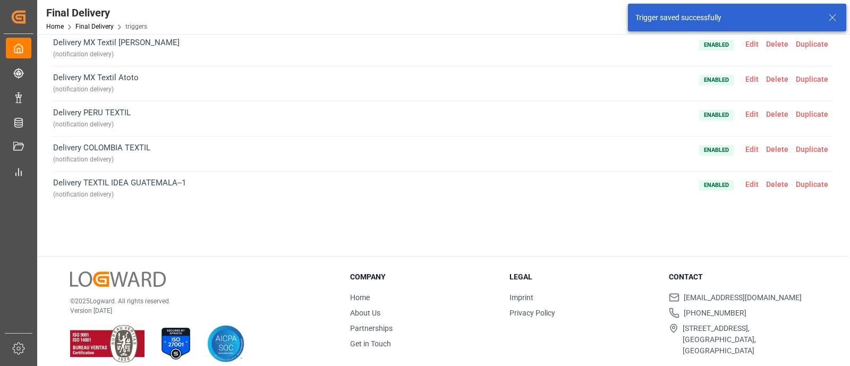
click at [746, 180] on span "Edit" at bounding box center [751, 184] width 21 height 8
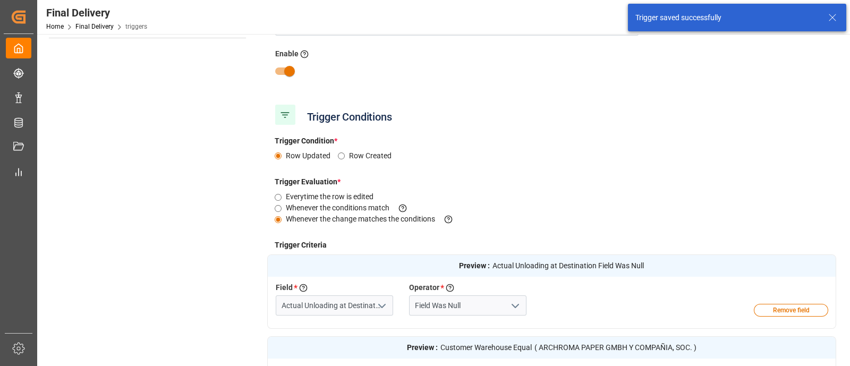
scroll to position [0, 0]
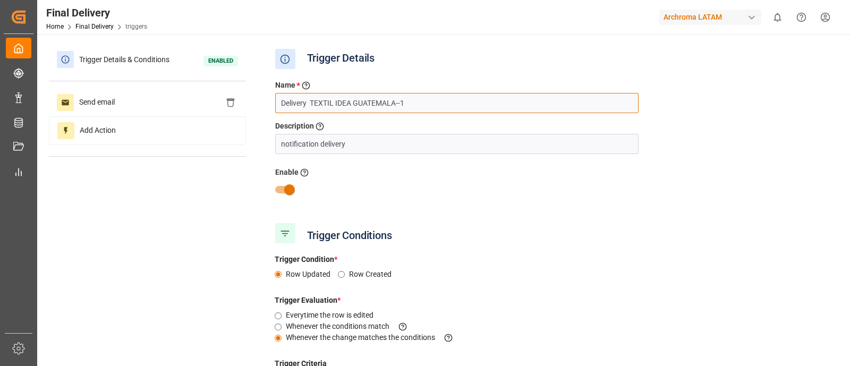
drag, startPoint x: 336, startPoint y: 102, endPoint x: 644, endPoint y: 126, distance: 308.9
click at [644, 126] on div "Name * Enter a name to the trigger Delivery TEXTIL IDEA GUATEMALA--1 Descriptio…" at bounding box center [551, 146] width 569 height 148
paste input "ARCHROMA PAPER GMBH Y COMPAÑIA, SOC."
type input "Delivery TEXTIL ARCHROMA PAPER GMBH Y COMPAÑIA, SOC."
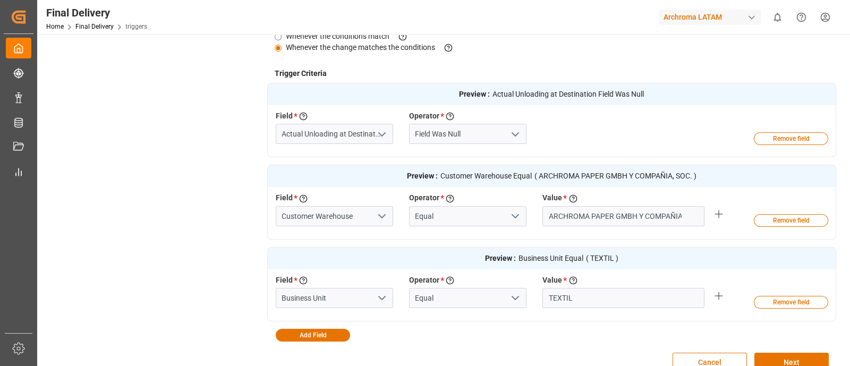
scroll to position [292, 0]
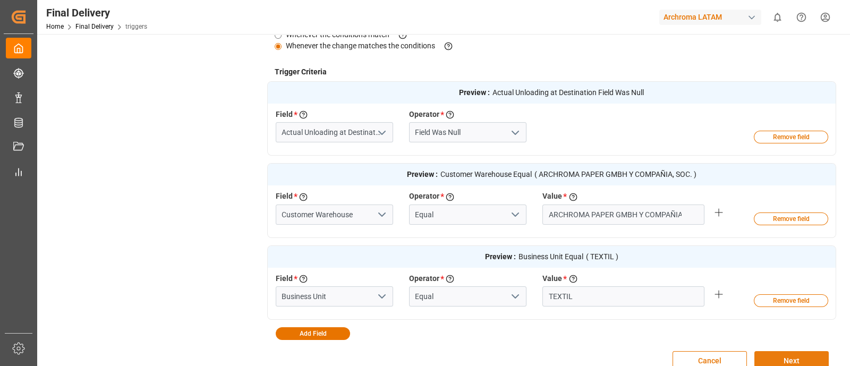
click at [788, 359] on button "Next" at bounding box center [791, 361] width 74 height 20
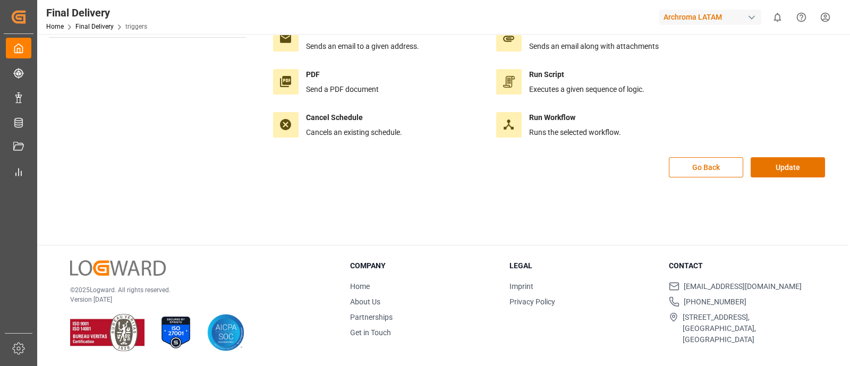
scroll to position [118, 0]
click at [783, 172] on button "Update" at bounding box center [787, 168] width 74 height 20
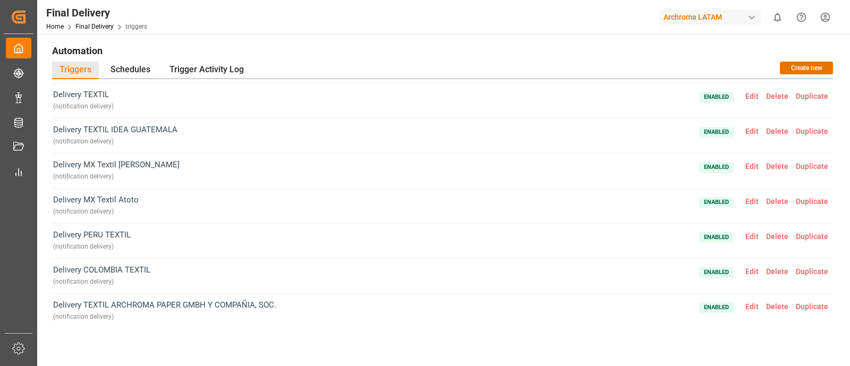
scroll to position [0, 0]
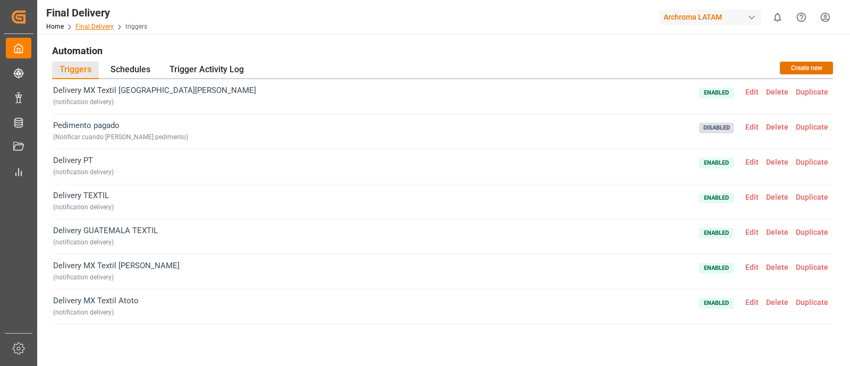
click at [106, 25] on link "Final Delivery" at bounding box center [94, 26] width 38 height 7
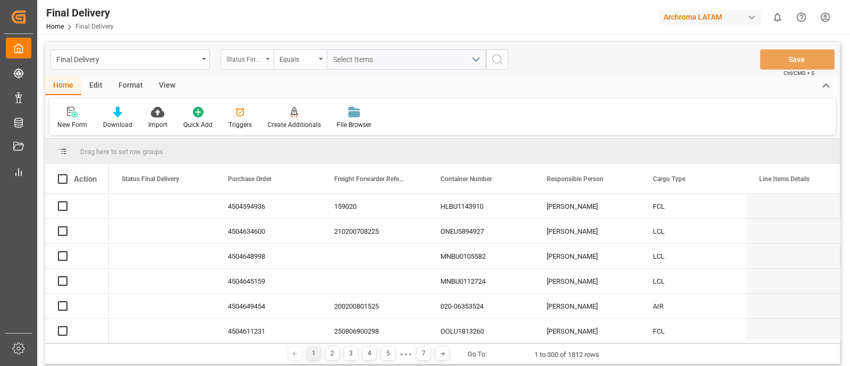
click at [262, 62] on div "Status Final Delivery" at bounding box center [244, 58] width 36 height 12
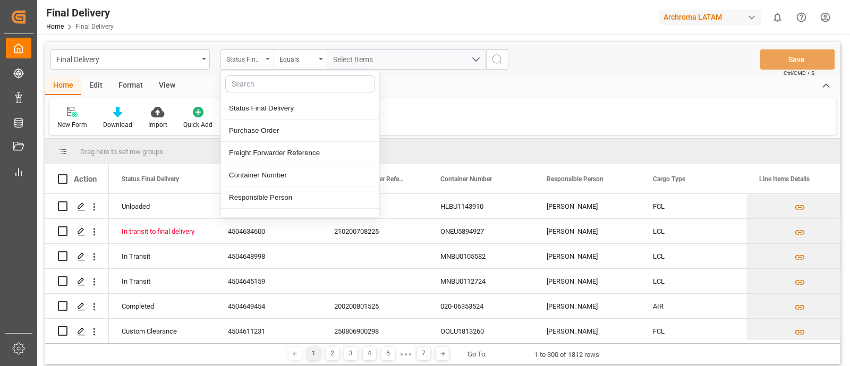
click at [262, 62] on div "Status Final Delivery" at bounding box center [244, 58] width 36 height 12
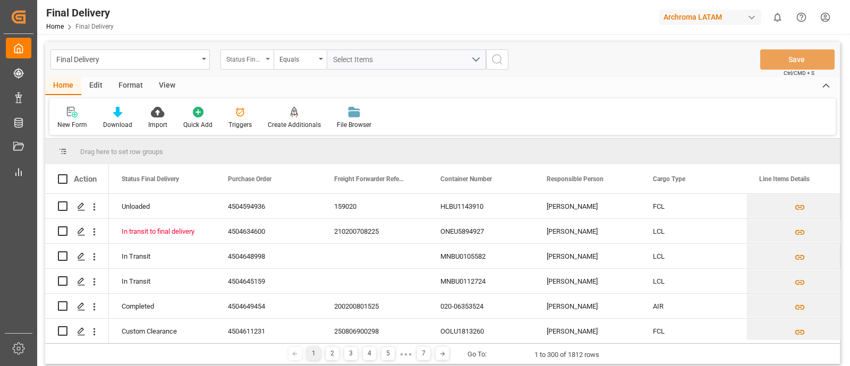
click at [262, 62] on div "Status Final Delivery" at bounding box center [244, 58] width 36 height 12
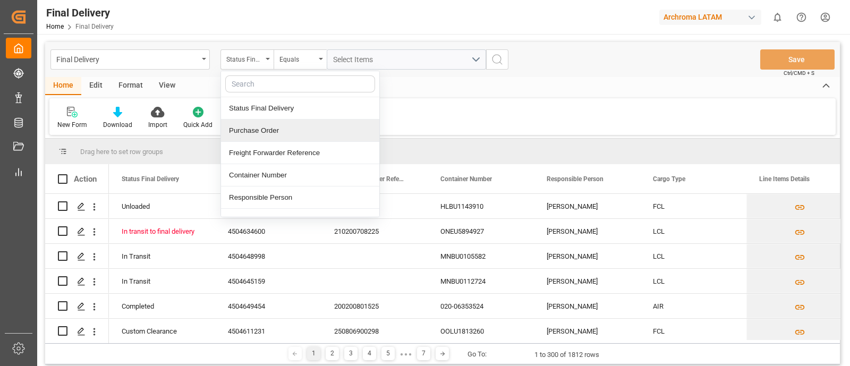
click at [287, 128] on div "Purchase Order" at bounding box center [300, 130] width 158 height 22
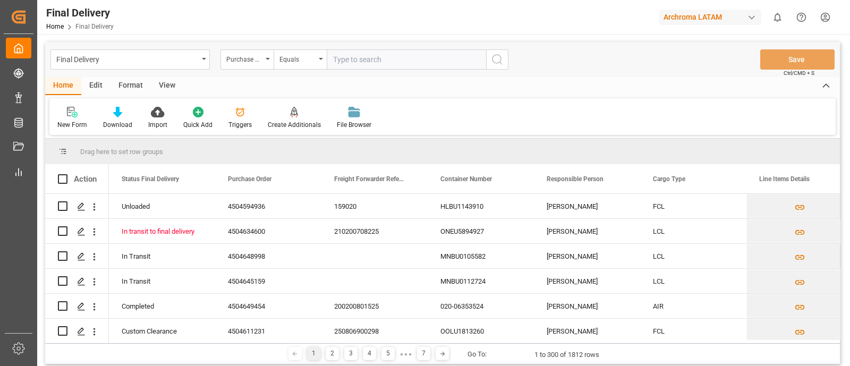
click at [358, 65] on input "text" at bounding box center [406, 59] width 159 height 20
type input "4504594936"
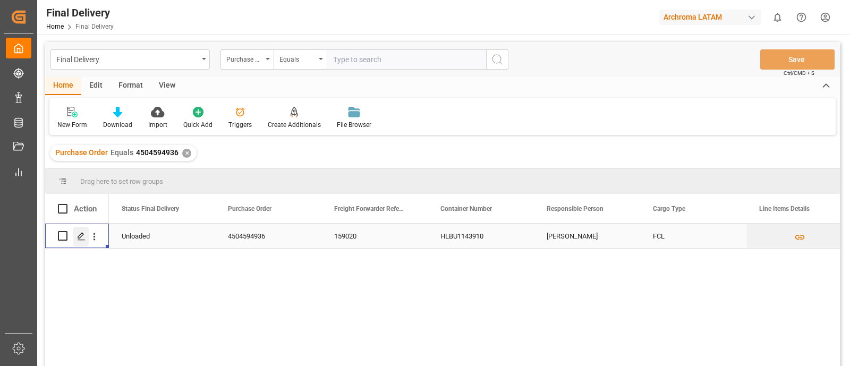
click at [85, 241] on div "Press SPACE to select this row." at bounding box center [81, 237] width 16 height 20
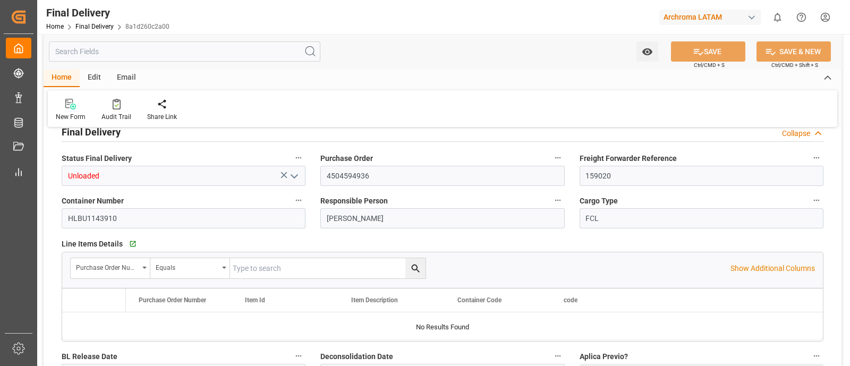
type input "3"
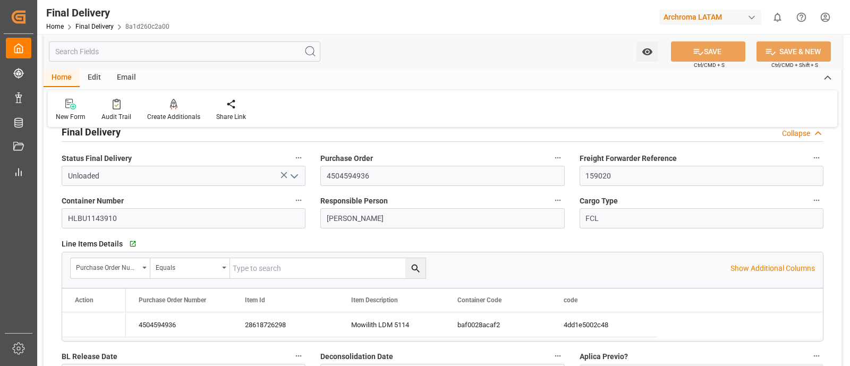
type input "13-08-2025"
type input "15-08-2025"
type input "06-08-2025"
type input "15-08-2025"
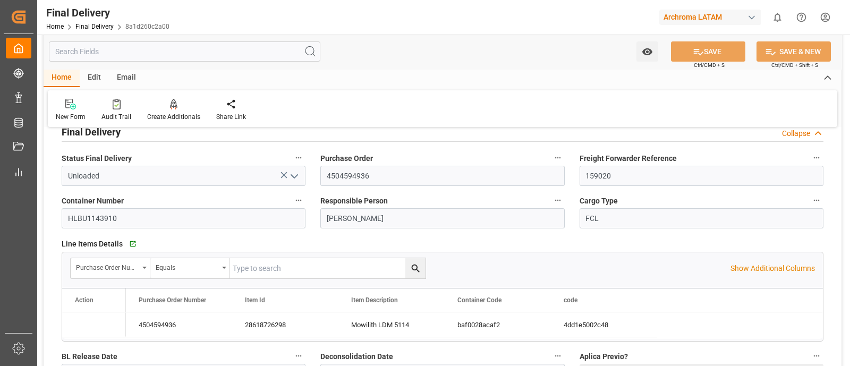
type input "20-08-2025"
type input "15-08-2025"
type input "15-08-2025 00:00"
type input "10-08-2025"
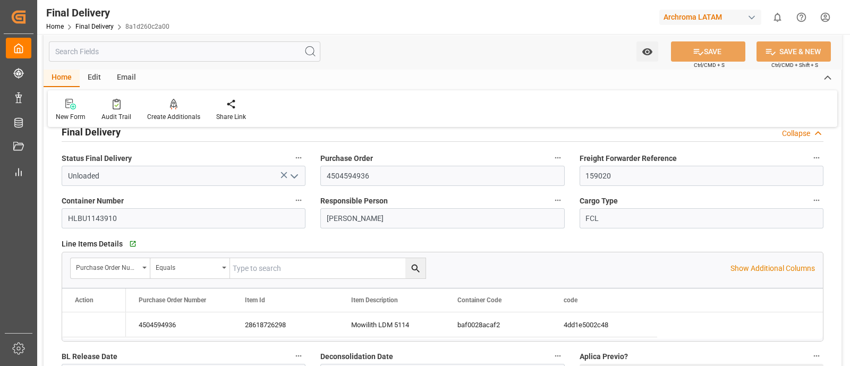
type input "10-08-2025"
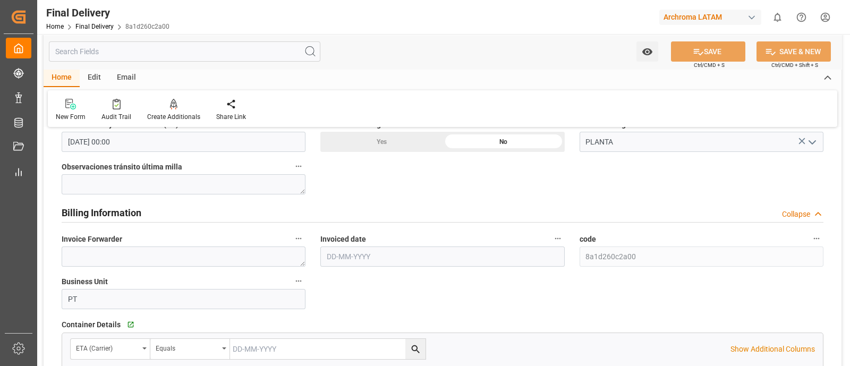
scroll to position [743, 0]
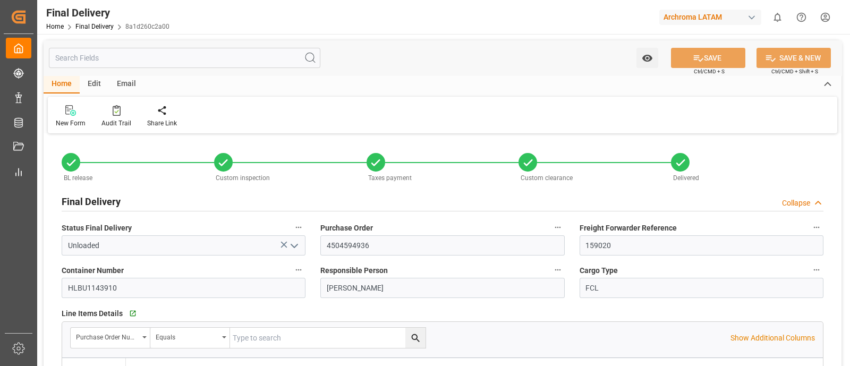
type input "3"
type input "[DATE]"
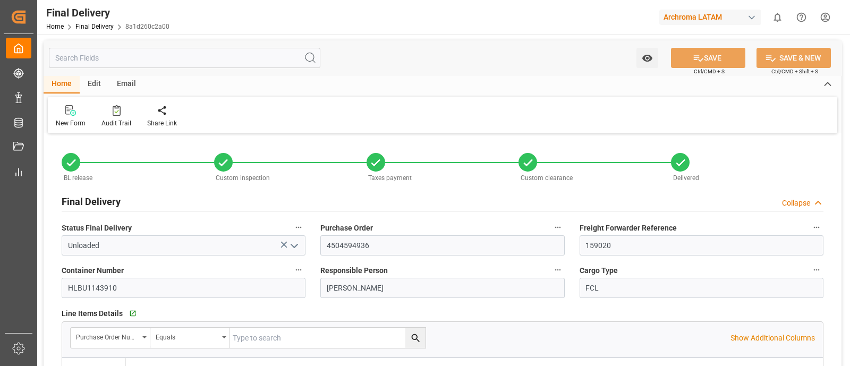
type input "[DATE]"
type input "15-08-2025"
type input "15-08-2025 00:00"
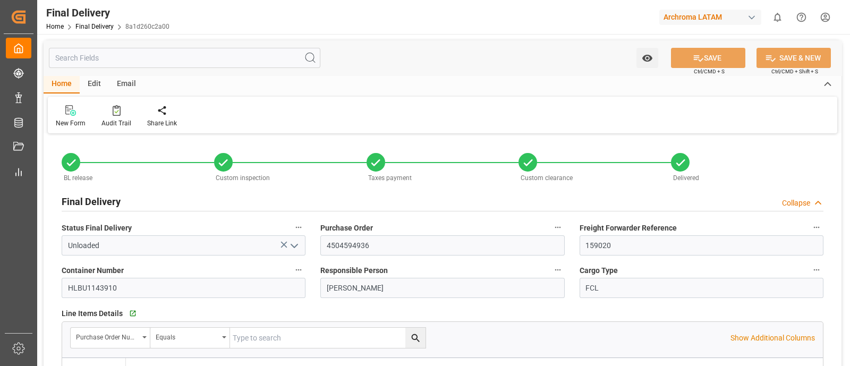
type input "15-08-2025 00:00"
type input "10-08-2025"
click at [98, 23] on link "Final Delivery" at bounding box center [94, 26] width 38 height 7
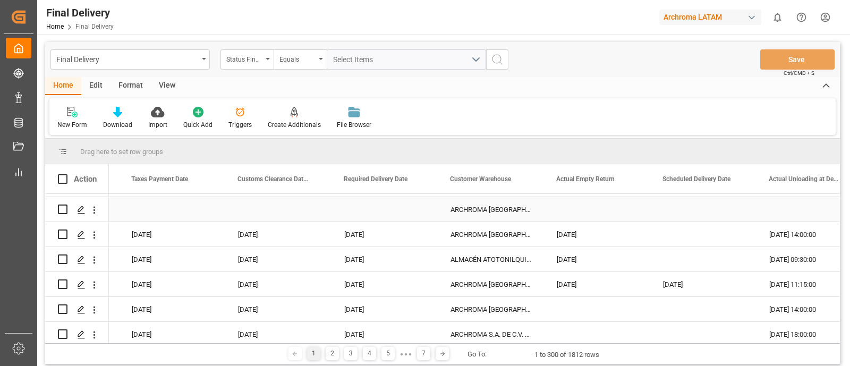
scroll to position [0, 1370]
drag, startPoint x: 543, startPoint y: 182, endPoint x: 647, endPoint y: 187, distance: 104.2
click at [647, 187] on div "Actual Empty Return" at bounding box center [596, 178] width 106 height 29
drag, startPoint x: 543, startPoint y: 185, endPoint x: 580, endPoint y: 185, distance: 37.2
click at [580, 185] on div "Actual Empty Return" at bounding box center [596, 178] width 106 height 29
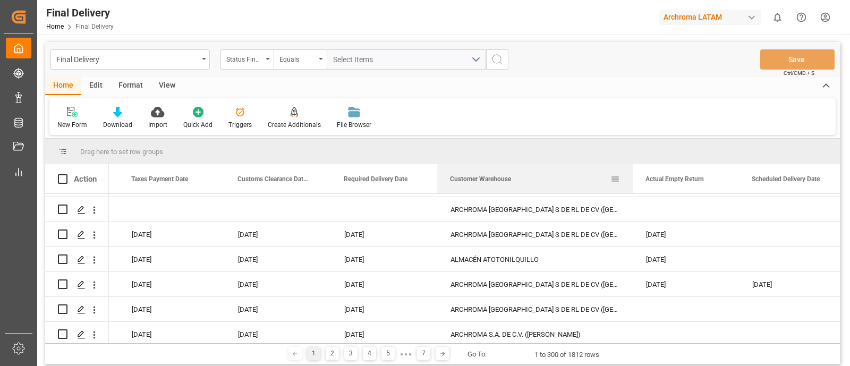
drag, startPoint x: 542, startPoint y: 180, endPoint x: 631, endPoint y: 179, distance: 89.2
click at [631, 179] on div at bounding box center [632, 178] width 4 height 29
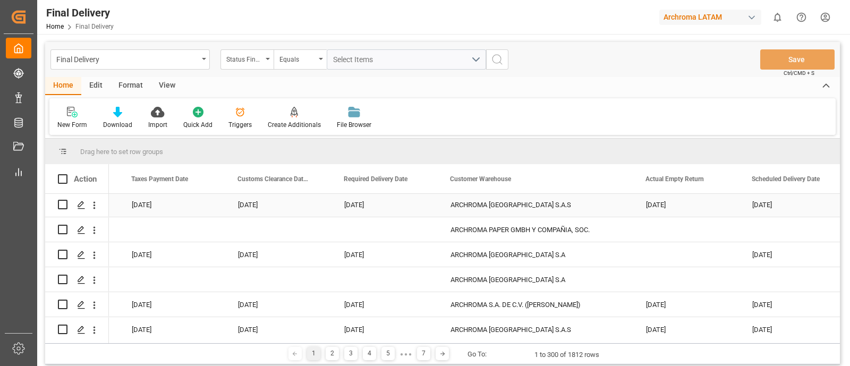
scroll to position [552, 0]
click at [547, 229] on div "ARCHROMA PAPER GMBH Y COMPAÑIA, SOC." at bounding box center [535, 228] width 195 height 24
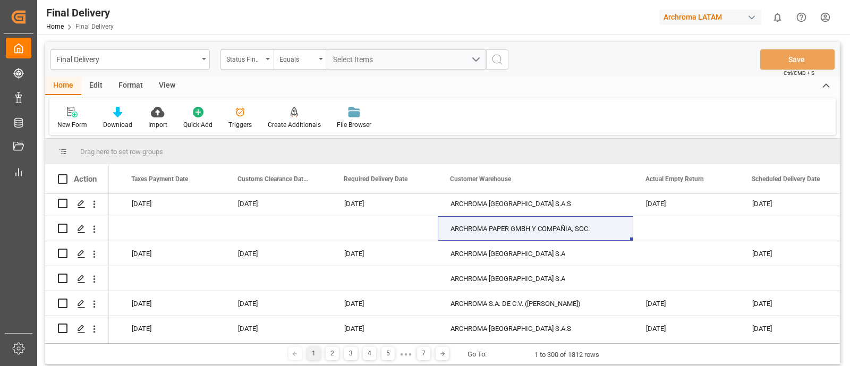
click at [92, 87] on div "Edit" at bounding box center [95, 86] width 29 height 18
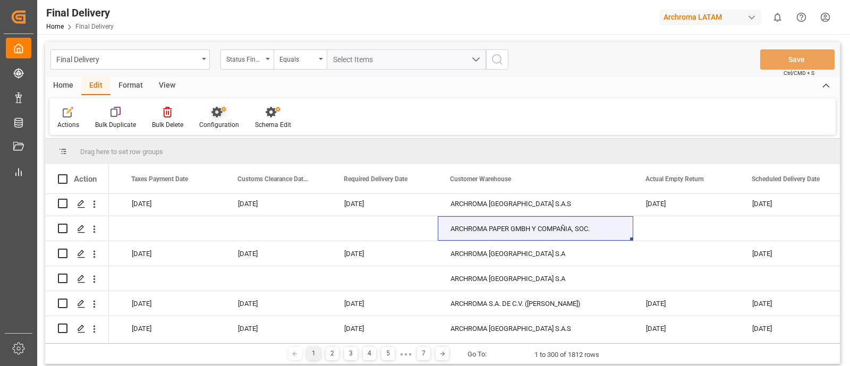
click at [207, 110] on div at bounding box center [219, 111] width 40 height 11
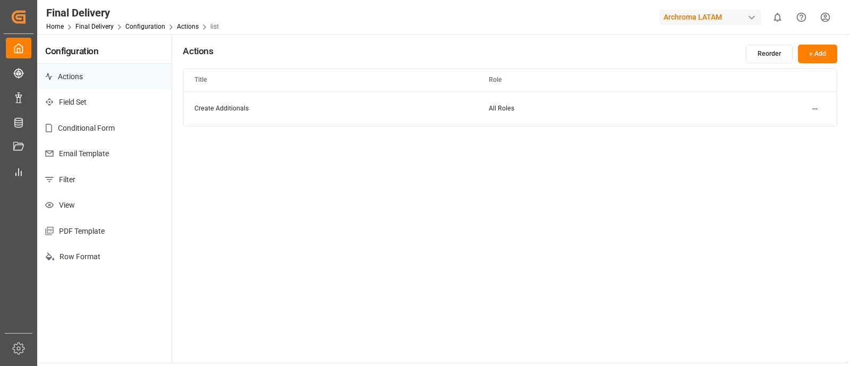
click at [101, 158] on p "Email Template" at bounding box center [104, 154] width 134 height 26
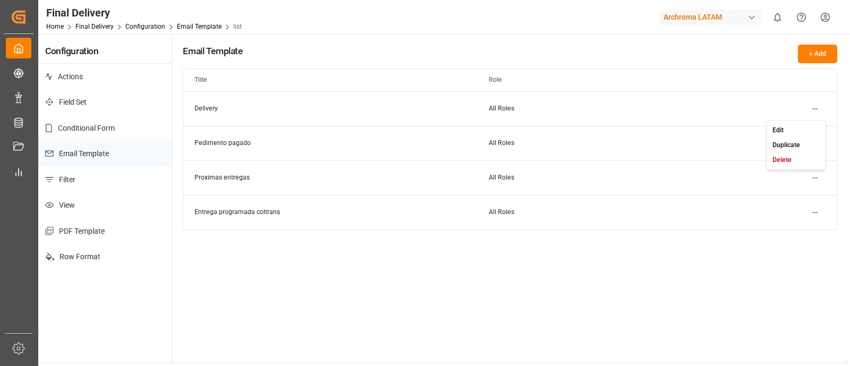
click at [810, 105] on html "Created by potrace 1.15, written by Peter Selinger 2001-2017 Created by potrace…" at bounding box center [425, 183] width 850 height 366
click at [793, 126] on div "Edit" at bounding box center [795, 129] width 55 height 15
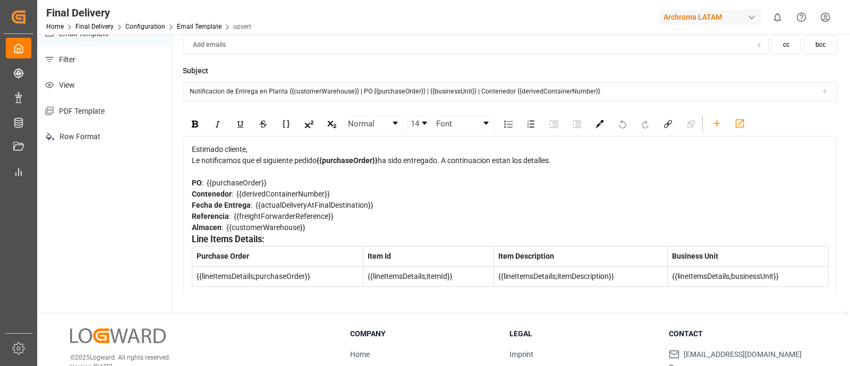
scroll to position [144, 0]
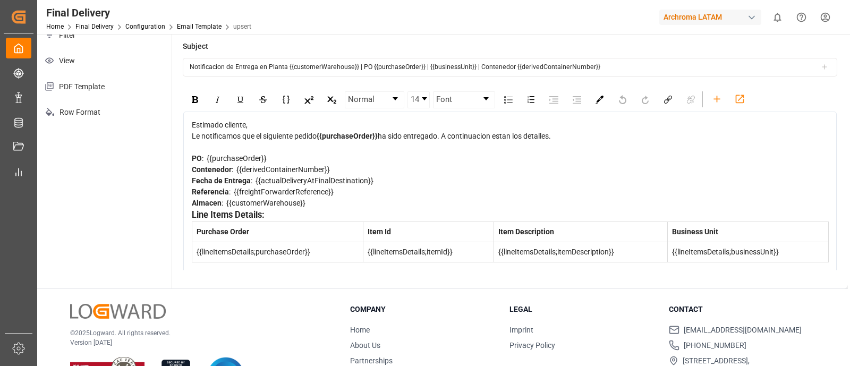
click at [382, 182] on div "Fecha de Entrega : {{actualDeliveryAtFinalDestination}}" at bounding box center [510, 180] width 637 height 11
drag, startPoint x: 373, startPoint y: 179, endPoint x: 257, endPoint y: 179, distance: 115.8
click at [257, 179] on div "Fecha de Entrega : {{actualDeliveryAtFinalDestination}}" at bounding box center [510, 180] width 637 height 11
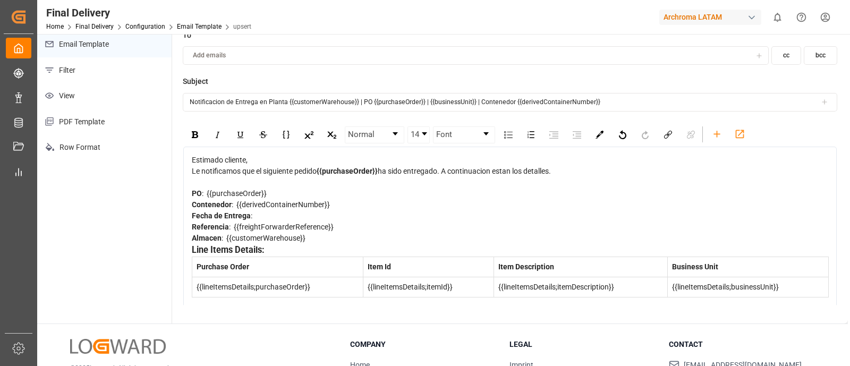
scroll to position [108, 0]
click at [714, 131] on icon "rdw-toolbar" at bounding box center [716, 135] width 11 height 11
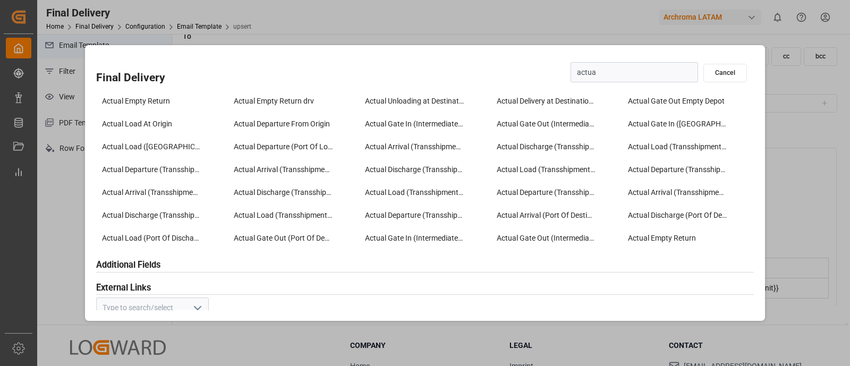
type input "actual"
click at [409, 102] on div "Actual Unloading at Destination" at bounding box center [425, 101] width 126 height 18
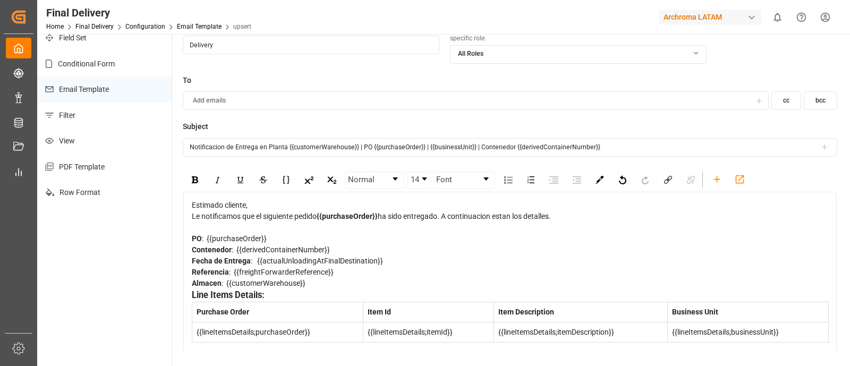
scroll to position [0, 0]
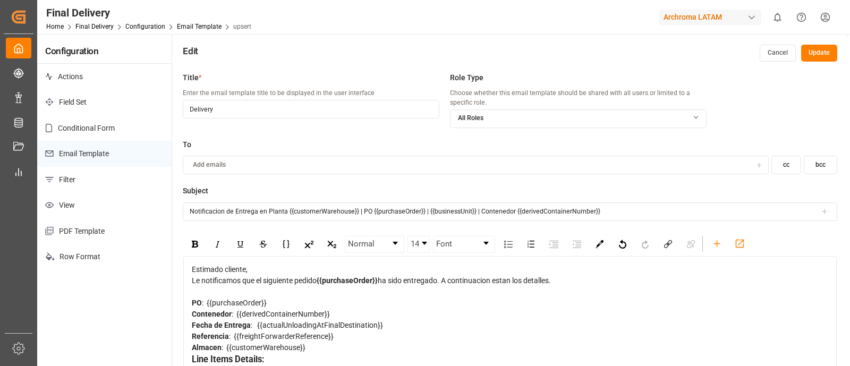
click at [818, 53] on button "Update" at bounding box center [819, 53] width 36 height 17
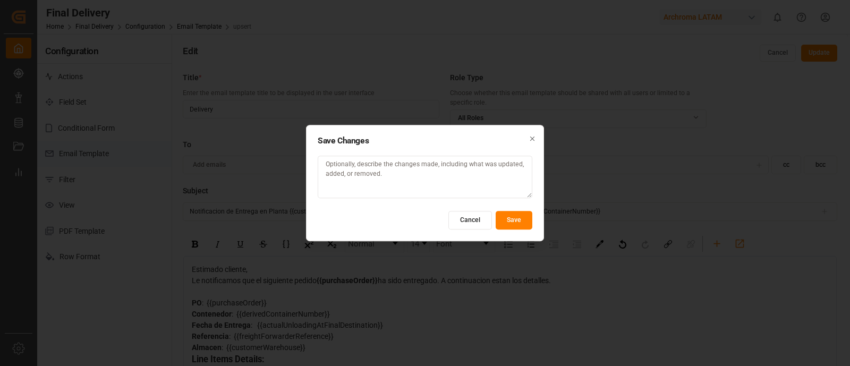
click at [519, 219] on button "Save" at bounding box center [513, 220] width 37 height 19
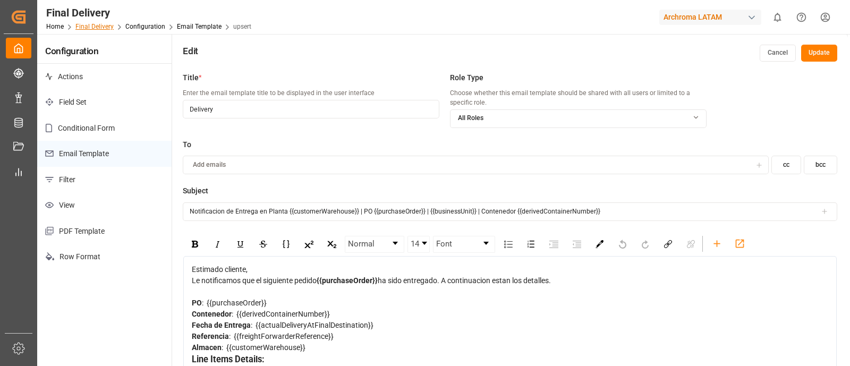
click at [102, 27] on link "Final Delivery" at bounding box center [94, 26] width 38 height 7
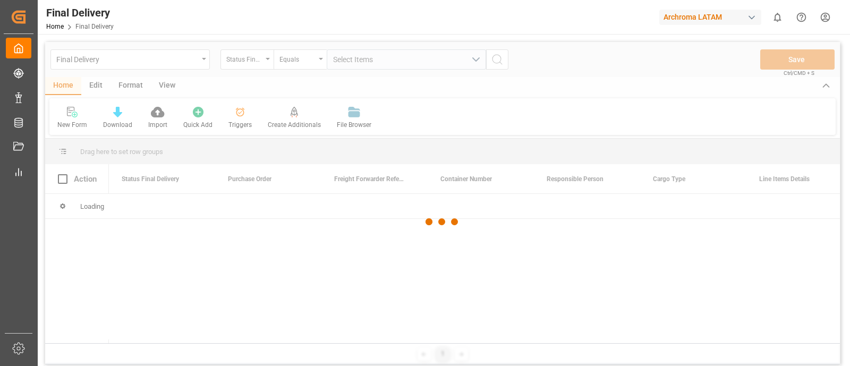
click at [97, 86] on div at bounding box center [442, 221] width 794 height 359
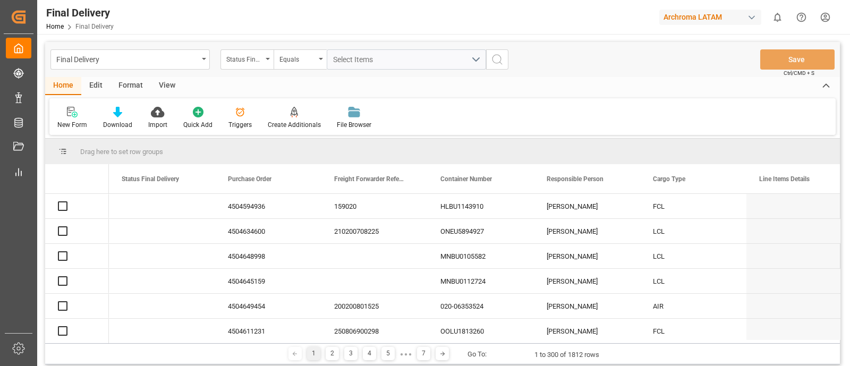
click at [97, 85] on div "Edit" at bounding box center [95, 86] width 29 height 18
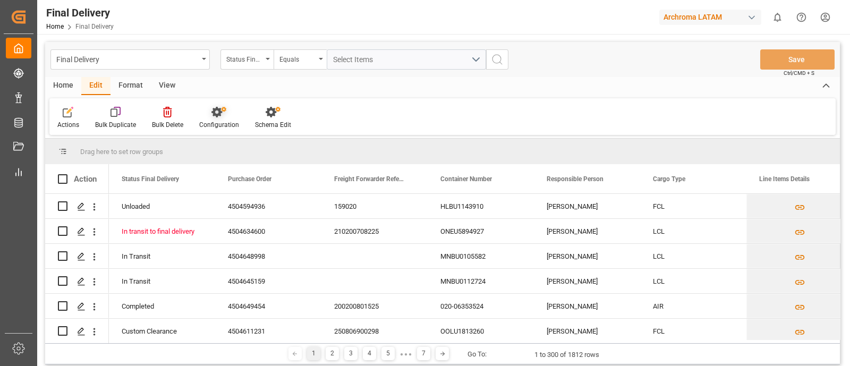
click at [230, 109] on div at bounding box center [219, 111] width 40 height 11
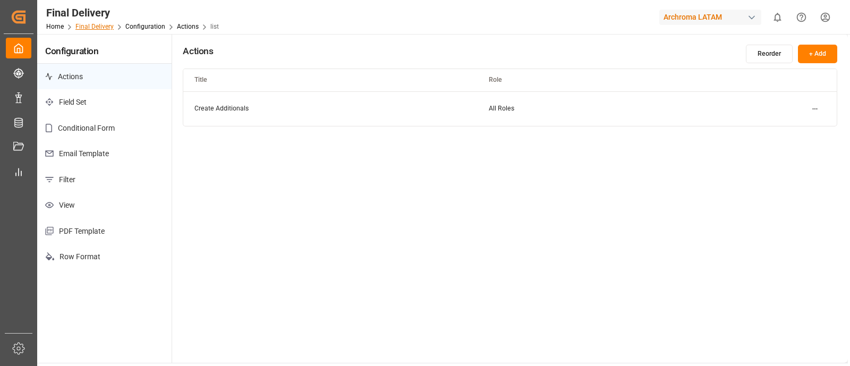
click at [89, 25] on link "Final Delivery" at bounding box center [94, 26] width 38 height 7
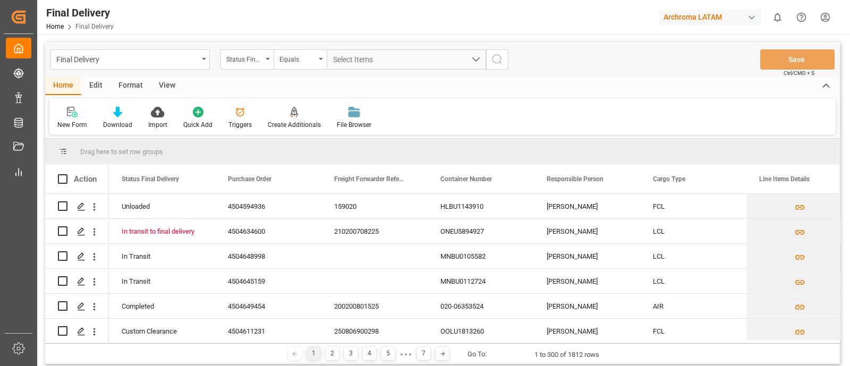
click at [99, 89] on div "Edit" at bounding box center [95, 86] width 29 height 18
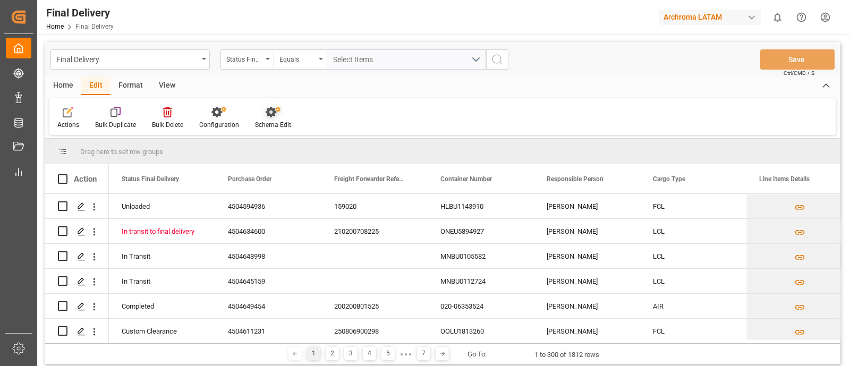
click at [276, 122] on div "Schema Edit" at bounding box center [273, 125] width 36 height 10
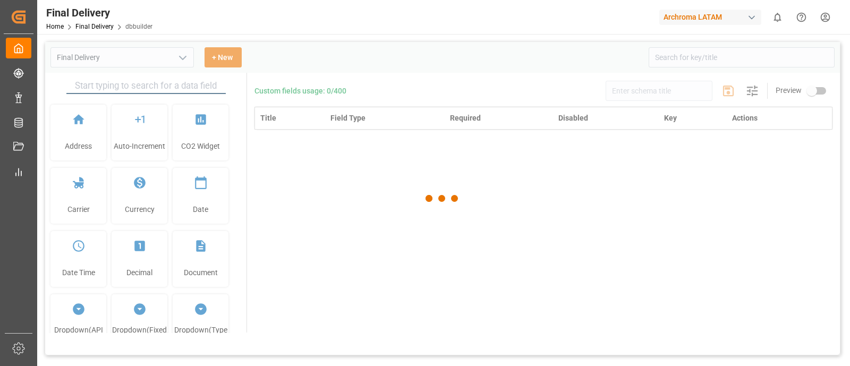
type input "Final Delivery"
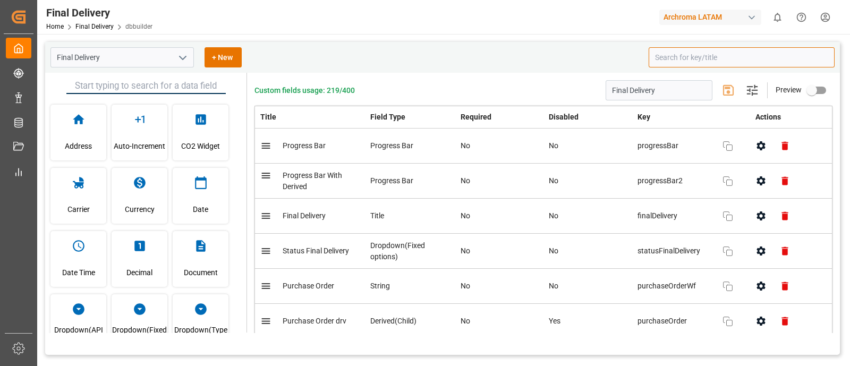
click at [672, 55] on input at bounding box center [741, 57] width 186 height 20
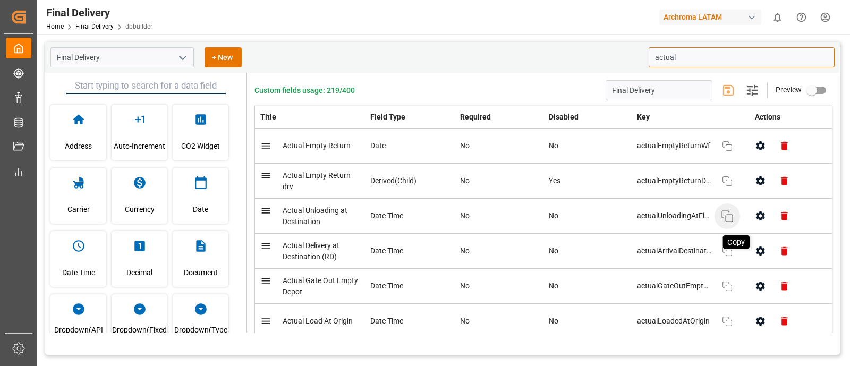
click at [723, 218] on icon "button" at bounding box center [727, 216] width 13 height 13
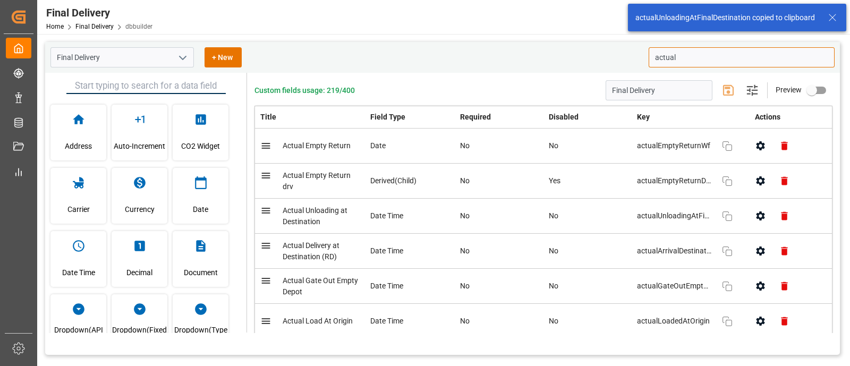
type input "actual"
